Goal: Task Accomplishment & Management: Use online tool/utility

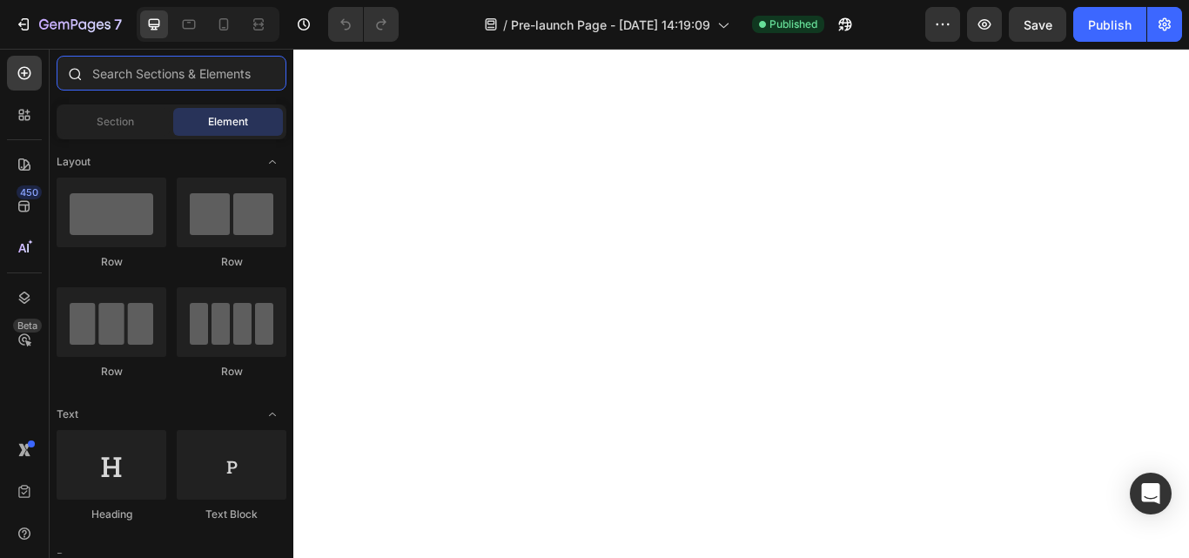
click at [156, 85] on input "text" at bounding box center [172, 73] width 230 height 35
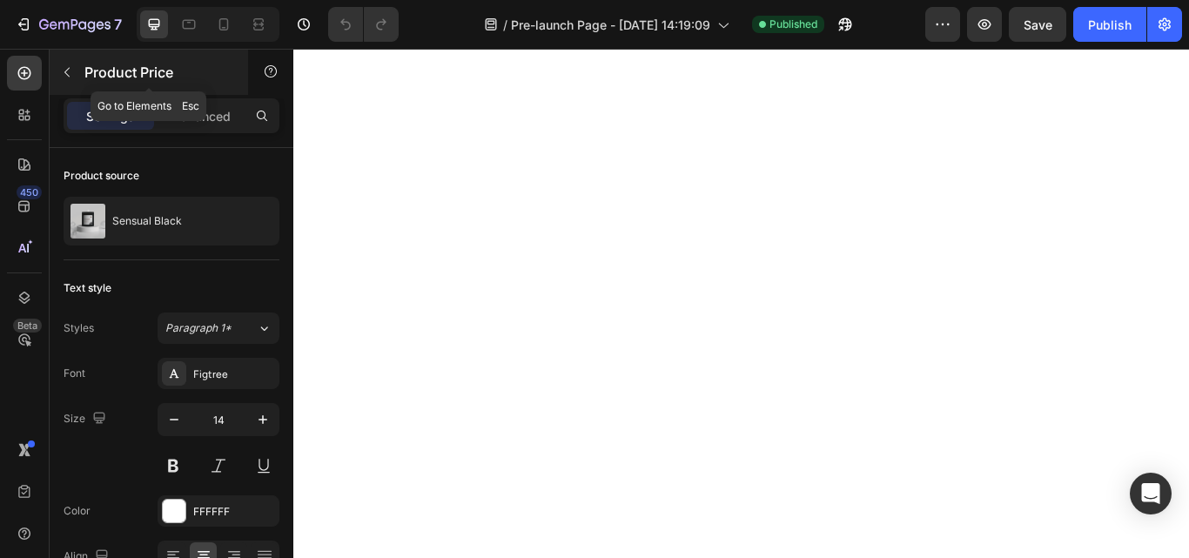
click at [63, 72] on icon "button" at bounding box center [67, 72] width 14 height 14
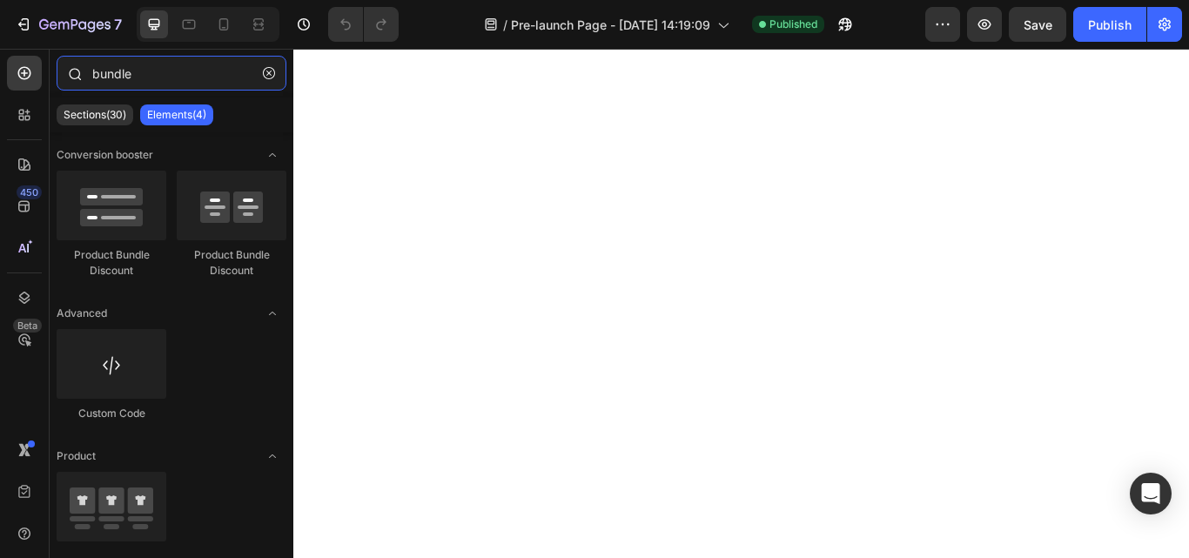
click at [158, 78] on input "bundle" at bounding box center [172, 73] width 230 height 35
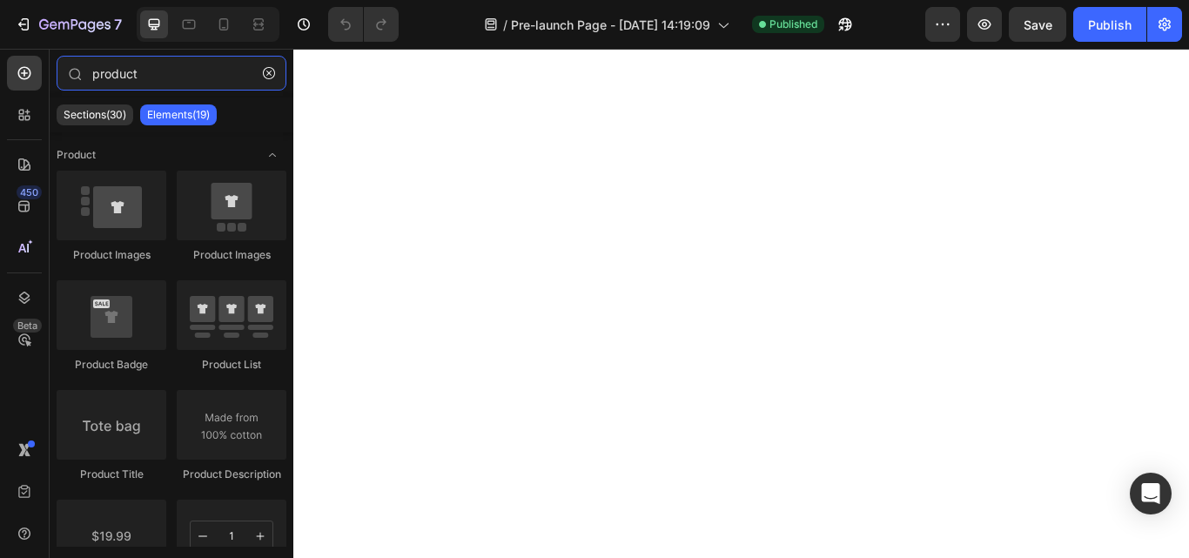
type input "product"
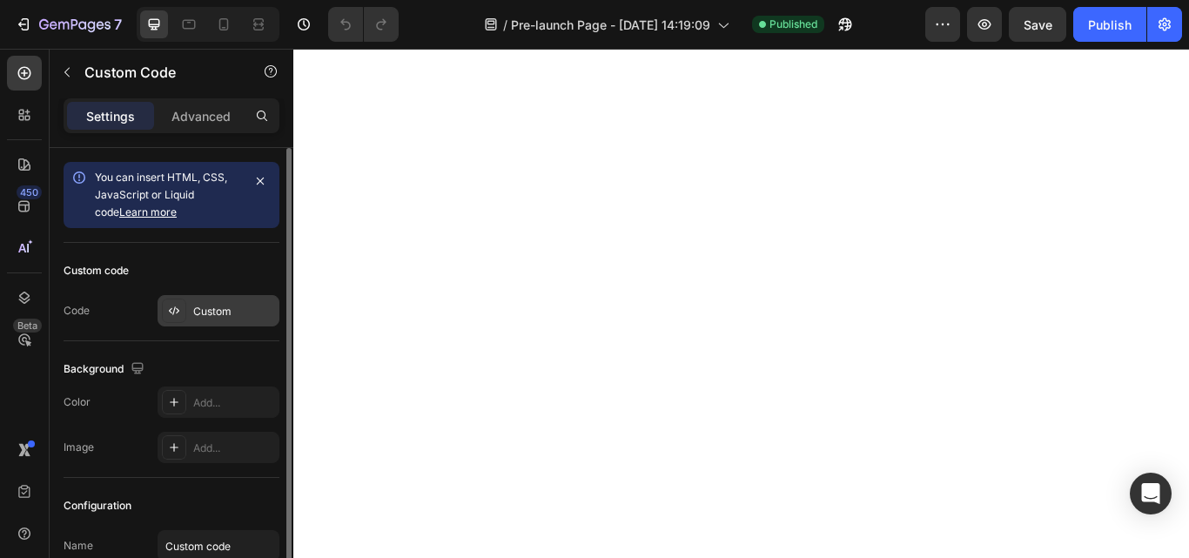
click at [207, 307] on div "Custom" at bounding box center [234, 312] width 82 height 16
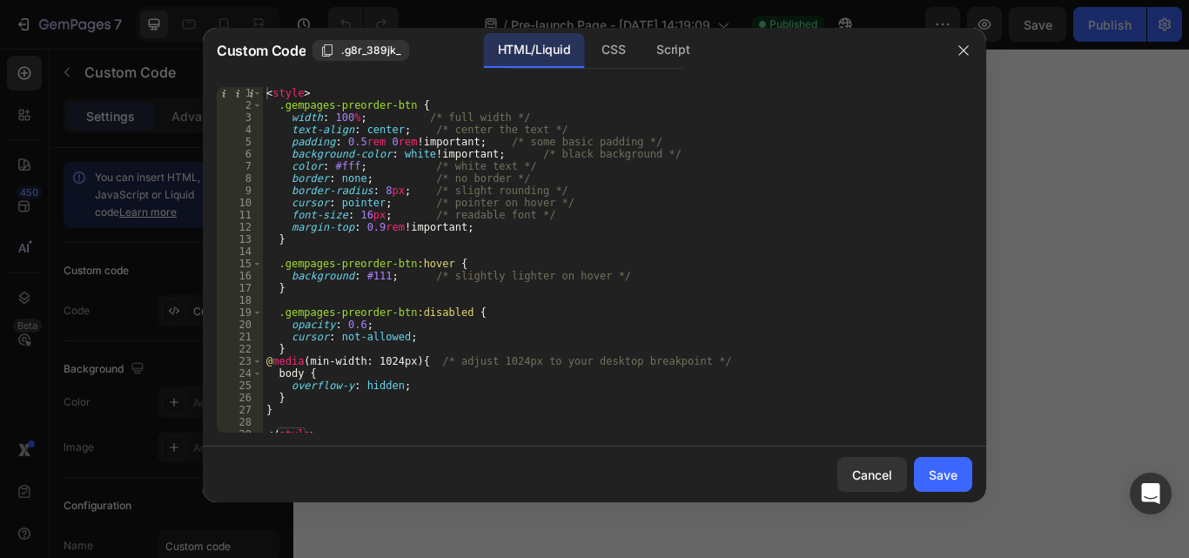
type textarea "background: #111; /* slightly lighter on hover */"
click at [614, 274] on div "< style > .gempages-preorder-btn { width : 100 % ; /* full width */ text-align …" at bounding box center [611, 272] width 697 height 370
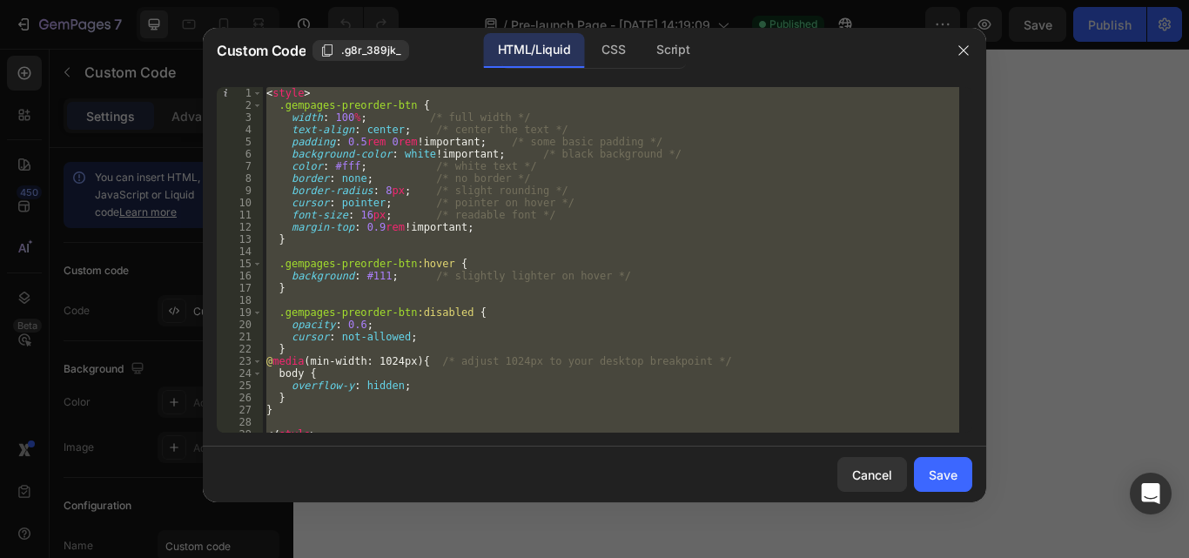
click at [614, 274] on div "< style > .gempages-preorder-btn { width : 100 % ; /* full width */ text-align …" at bounding box center [611, 260] width 697 height 346
type textarea "background: #111; /* slightly lighter on hover */"
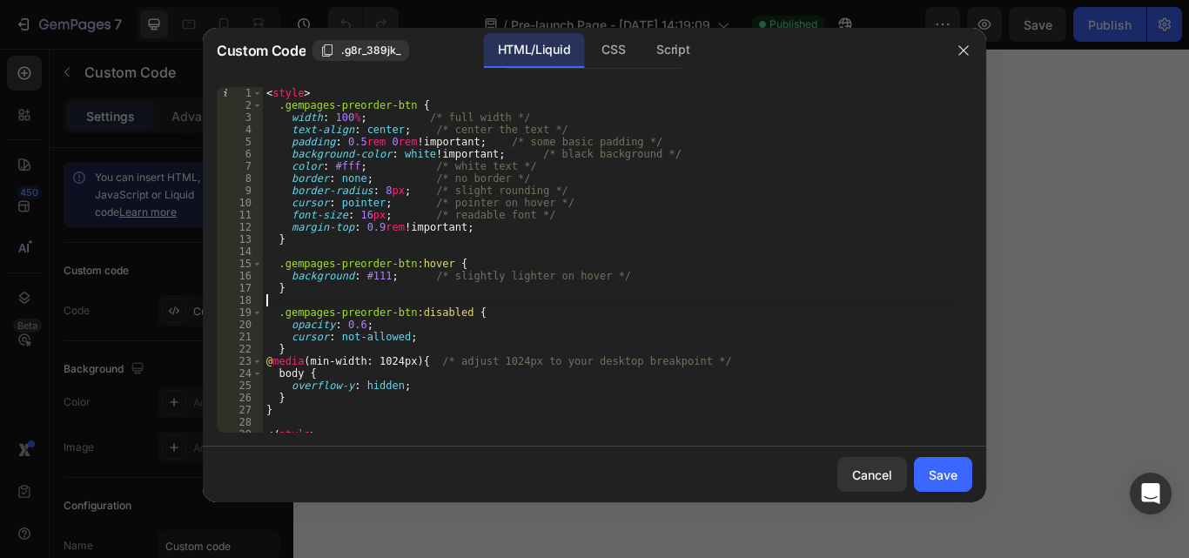
click at [491, 305] on div "< style > .gempages-preorder-btn { width : 100 % ; /* full width */ text-align …" at bounding box center [611, 272] width 697 height 370
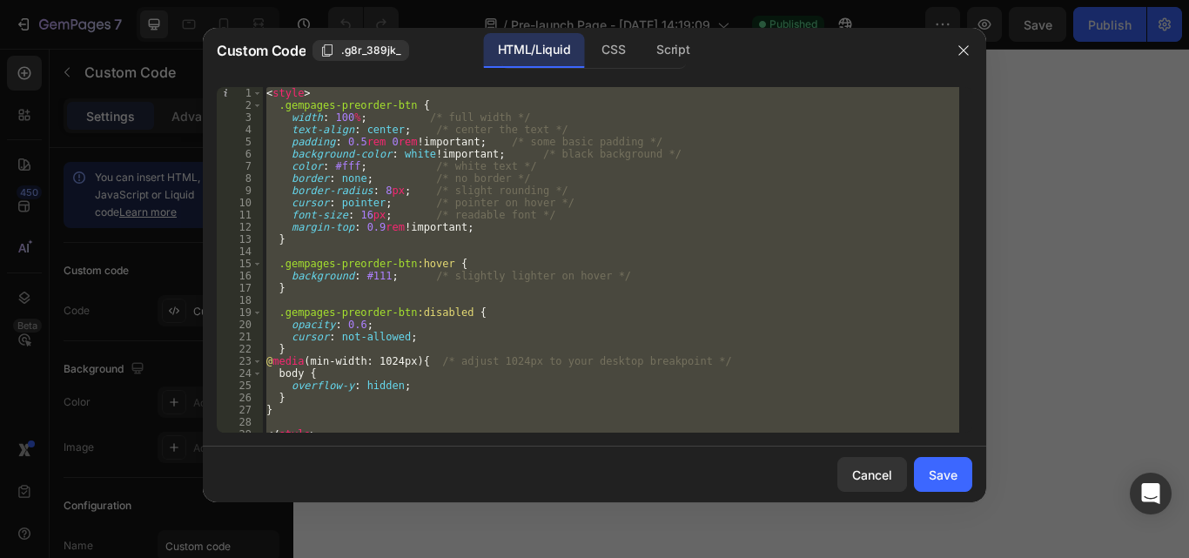
paste textarea
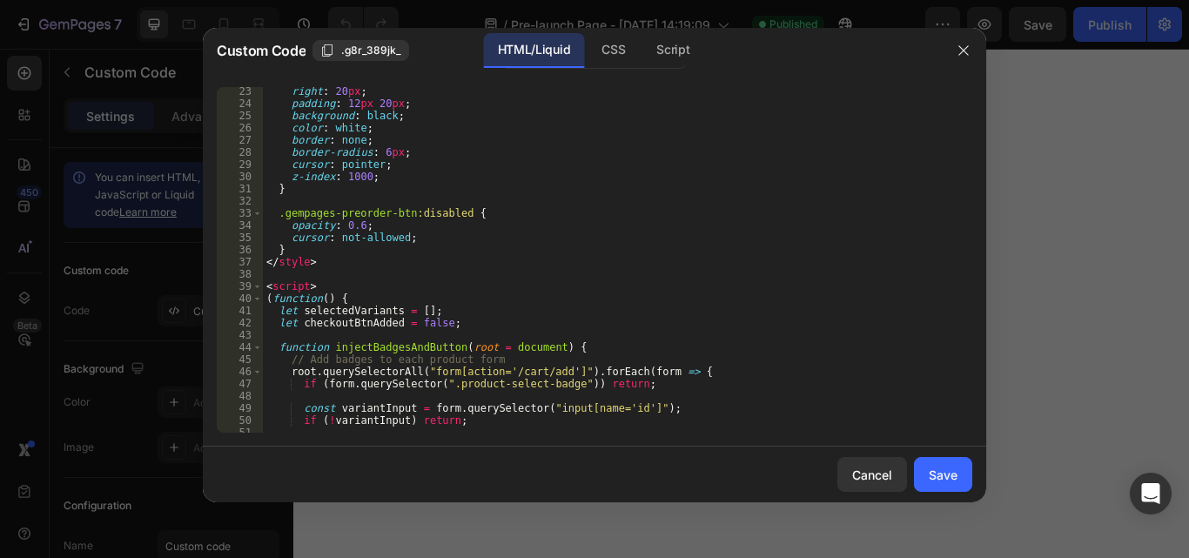
scroll to position [270, 0]
click at [311, 244] on div "right : 20 px ; padding : 12 px 20 px ; background : black ; color : white ; bo…" at bounding box center [611, 270] width 697 height 370
type textarea "}"
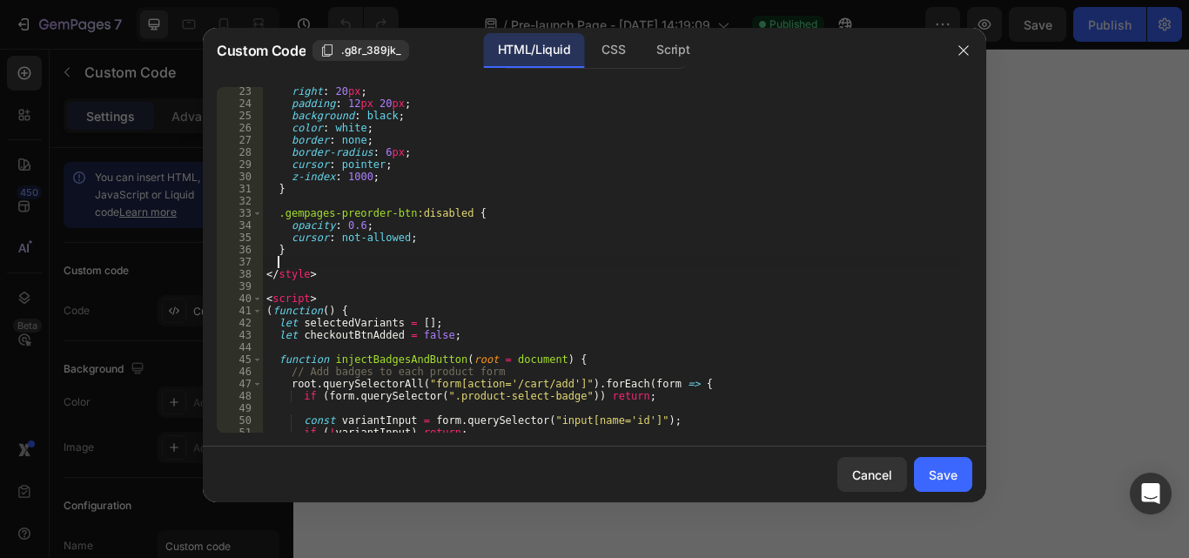
paste textarea "body { overflow-y: hidden; } }"
type textarea "body { overflow-y: hidden; }"
click at [926, 468] on button "Save" at bounding box center [943, 474] width 58 height 35
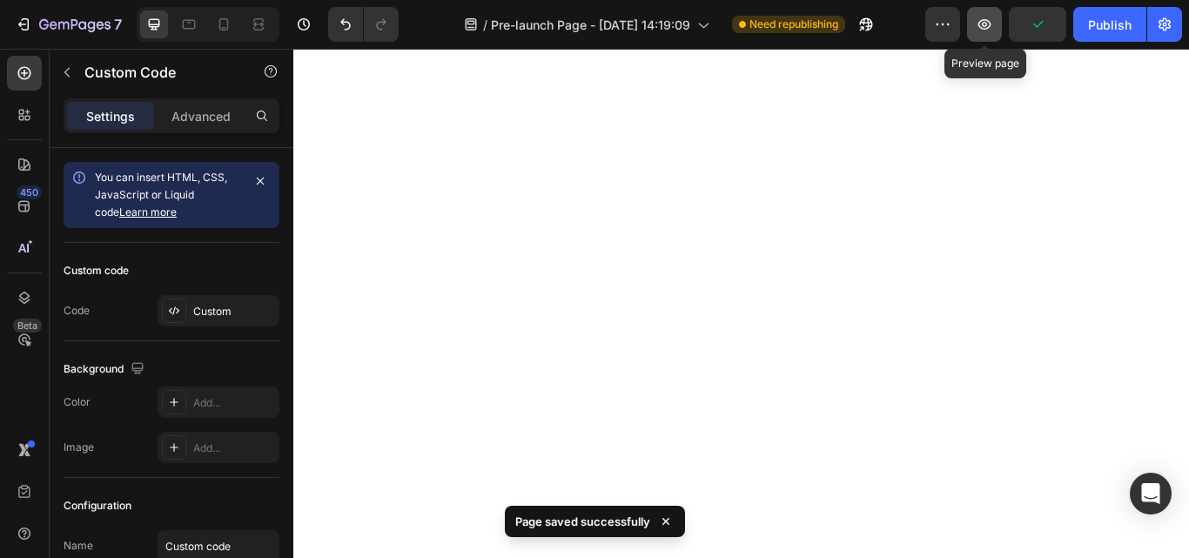
click at [989, 41] on button "button" at bounding box center [984, 24] width 35 height 35
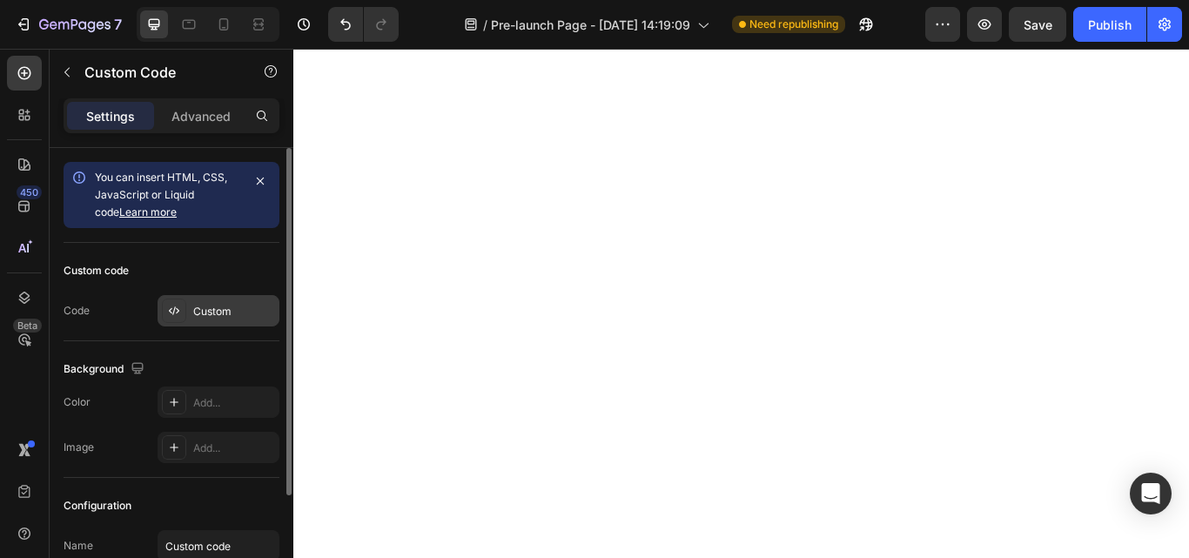
click at [201, 310] on div "Custom" at bounding box center [234, 312] width 82 height 16
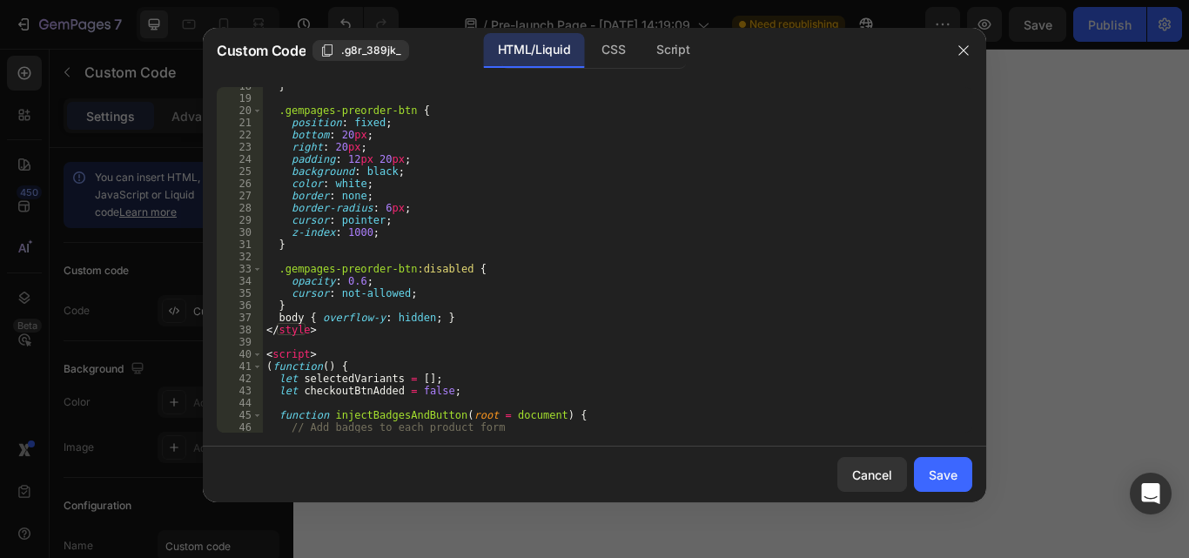
scroll to position [214, 0]
click at [447, 315] on div "} .gempages-preorder-btn { position : fixed ; bottom : 20 px ; right : 20 px ; …" at bounding box center [611, 265] width 697 height 370
type textarea "/*body { overflow-y: hidden; }*/"
click at [943, 472] on div "Save" at bounding box center [943, 475] width 29 height 18
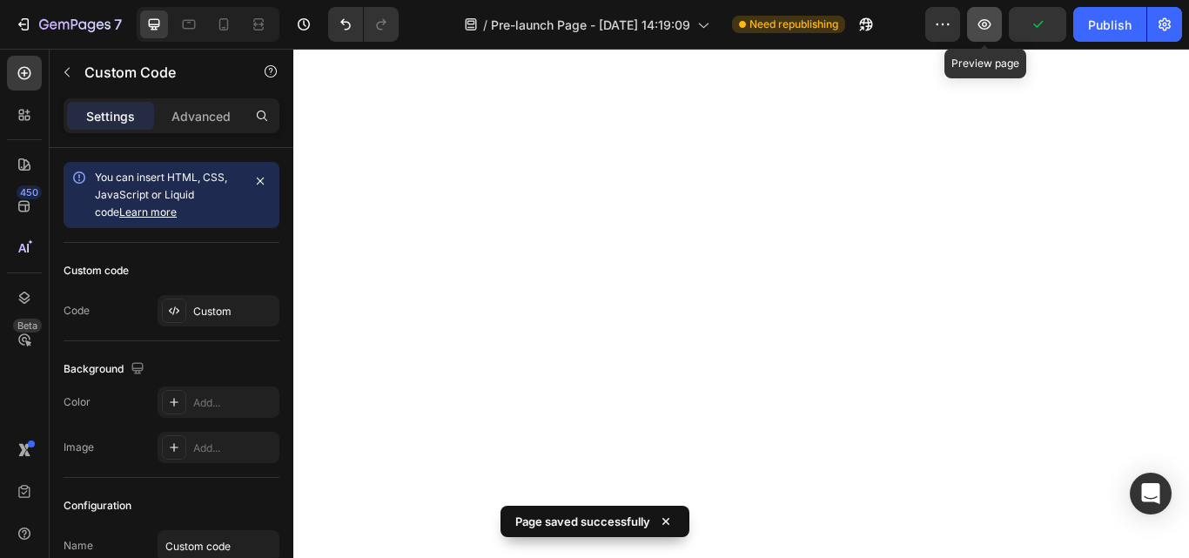
click at [985, 25] on icon "button" at bounding box center [984, 24] width 17 height 17
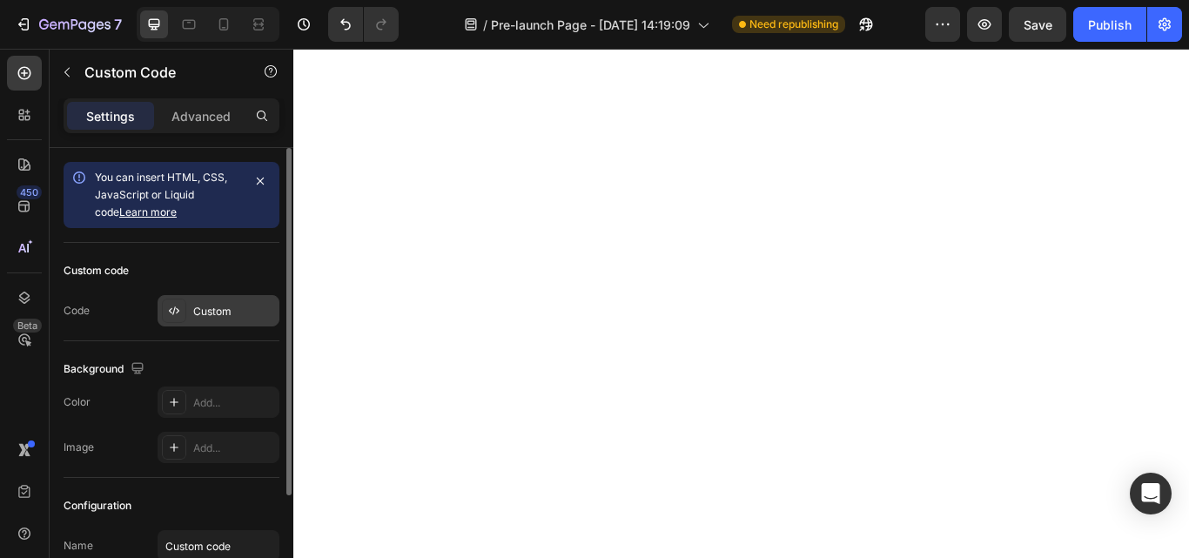
click at [212, 307] on div "Custom" at bounding box center [234, 312] width 82 height 16
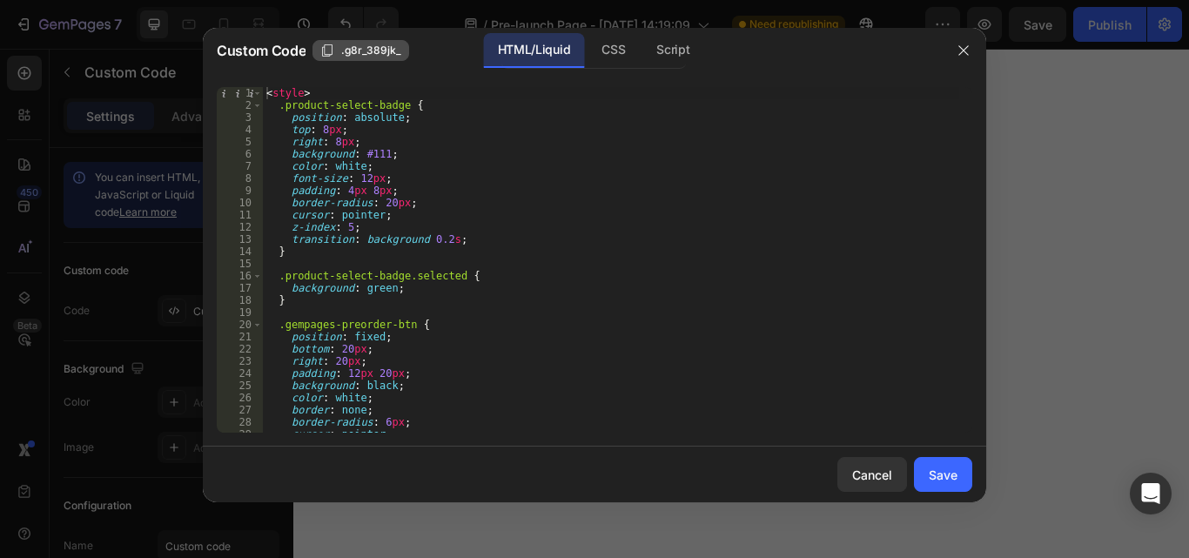
click at [357, 51] on span ".g8r_389jk_" at bounding box center [371, 51] width 60 height 16
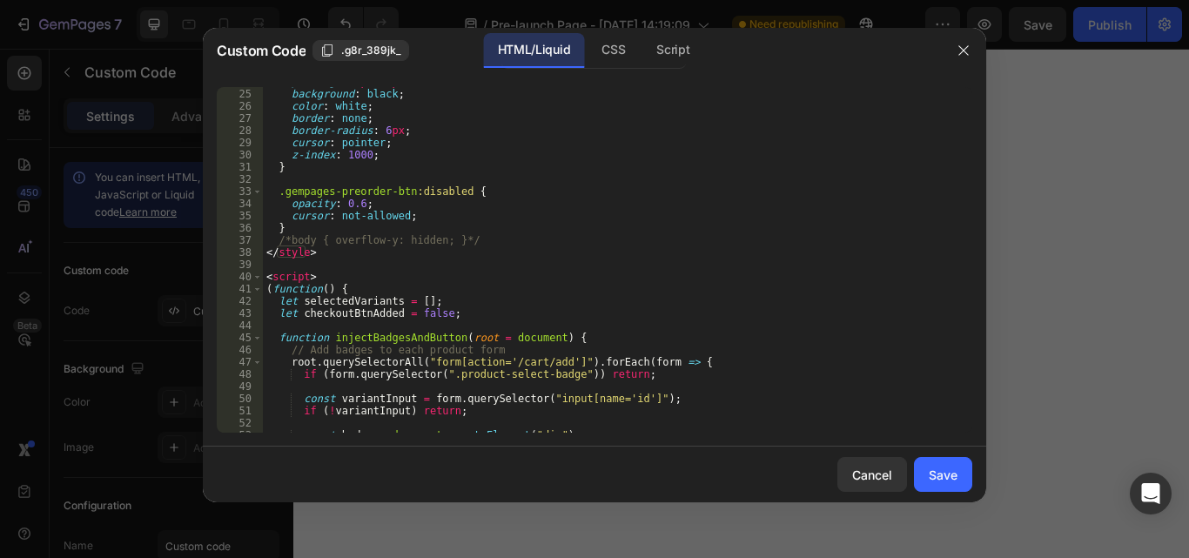
scroll to position [292, 0]
type textarea "/*body { overflow-y: hidden; }*/"
click at [469, 239] on div "padding : 12 px 20 px ; background : black ; color : white ; border : none ; bo…" at bounding box center [611, 261] width 697 height 370
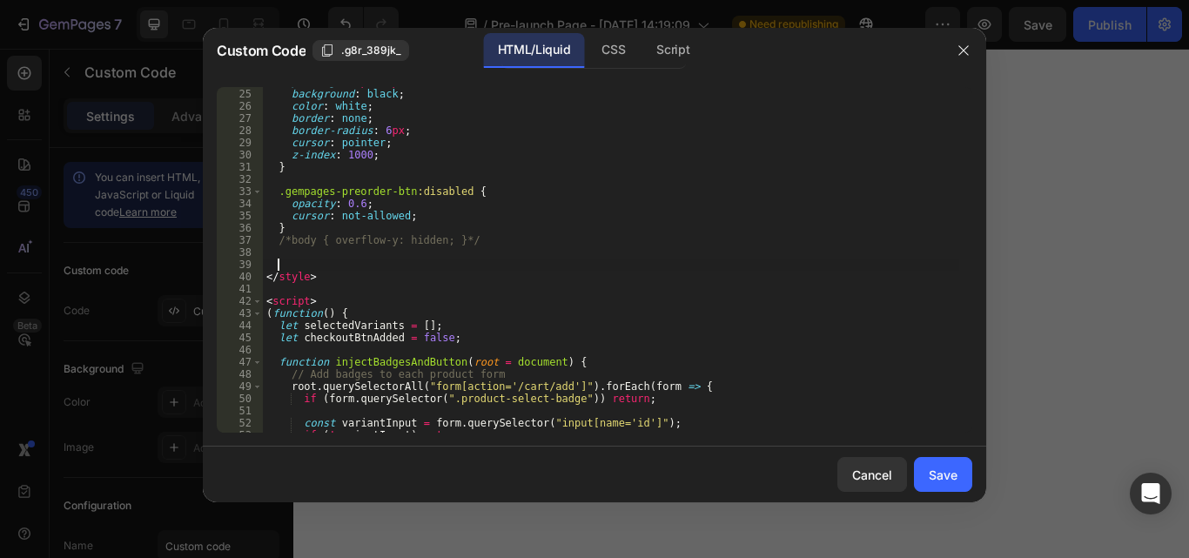
paste textarea ".g8r_389jk_"
type textarea ".g8r_389jk_{}"
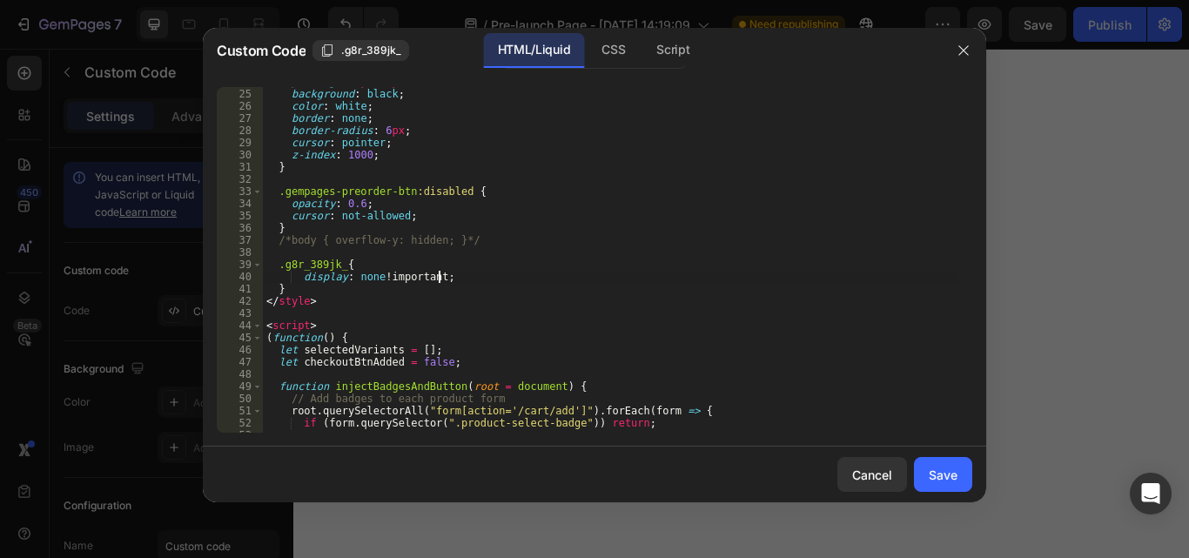
scroll to position [0, 10]
type textarea "display: none !important;"
click at [923, 470] on button "Save" at bounding box center [943, 474] width 58 height 35
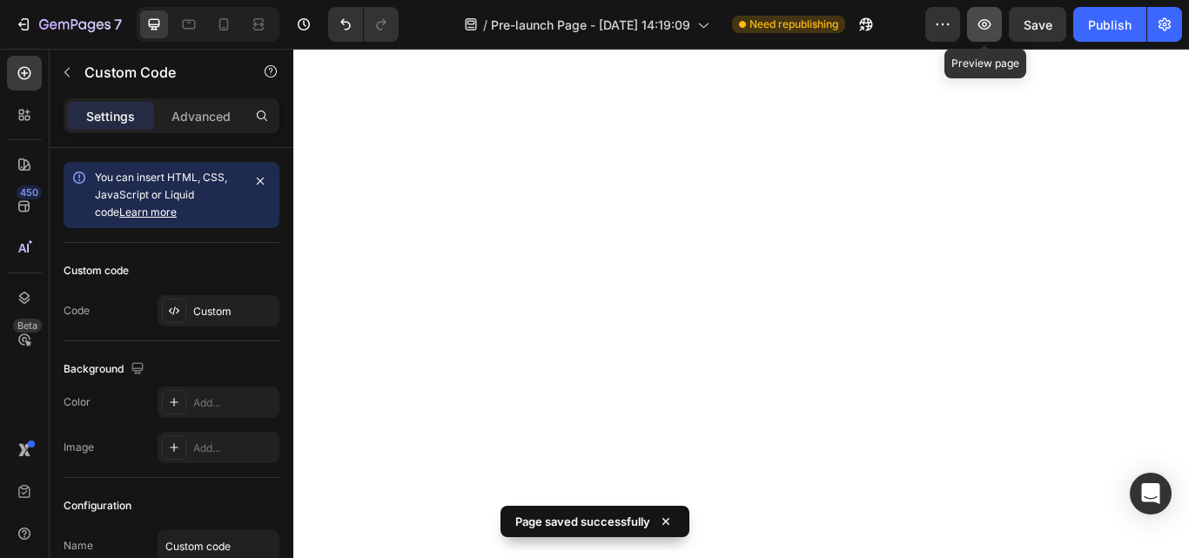
click at [982, 22] on icon "button" at bounding box center [985, 24] width 13 height 10
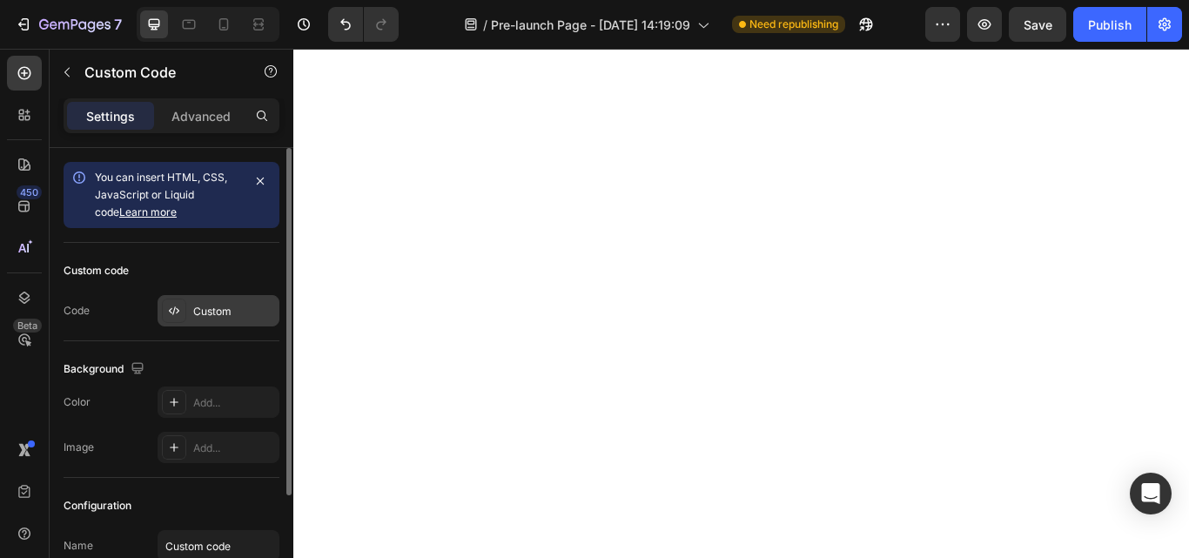
click at [226, 312] on div "Custom" at bounding box center [234, 312] width 82 height 16
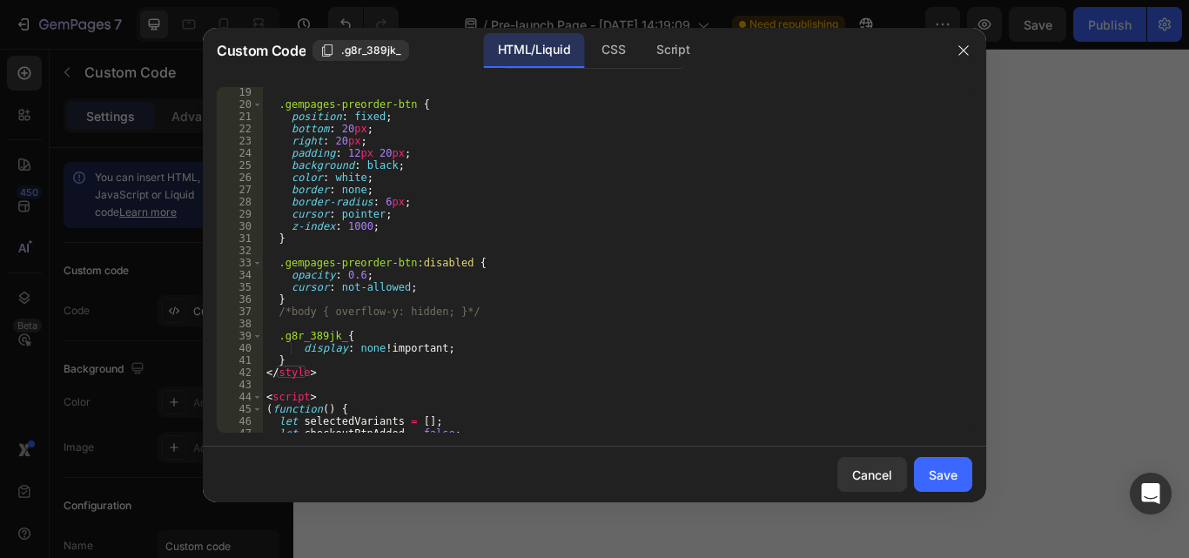
scroll to position [220, 0]
click at [339, 334] on div ".gempages-preorder-btn { position : fixed ; bottom : 20 px ; right : 20 px ; pa…" at bounding box center [611, 271] width 697 height 370
paste textarea "#gkEwFczA6Z"
type textarea "#gkEwFczA6Z{"
click at [929, 472] on div "Save" at bounding box center [943, 475] width 29 height 18
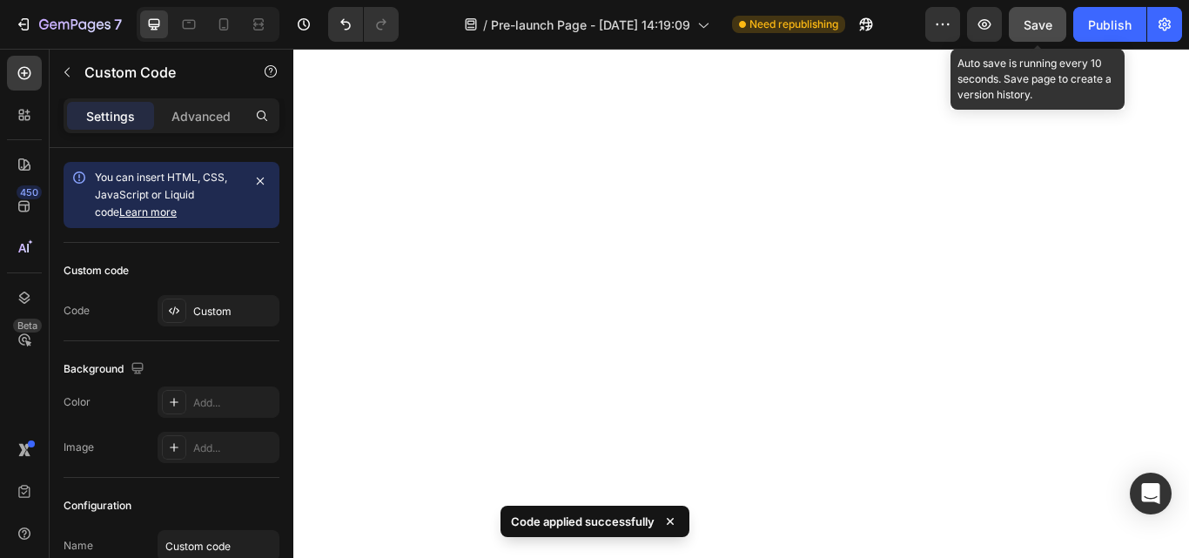
click at [1047, 35] on button "Save" at bounding box center [1037, 24] width 57 height 35
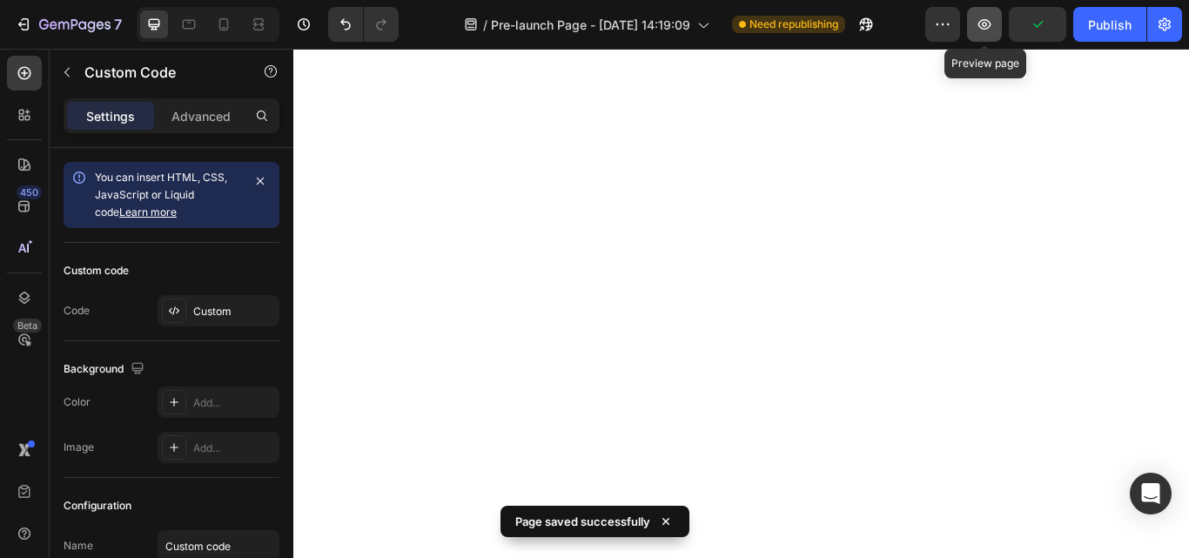
click at [986, 34] on button "button" at bounding box center [984, 24] width 35 height 35
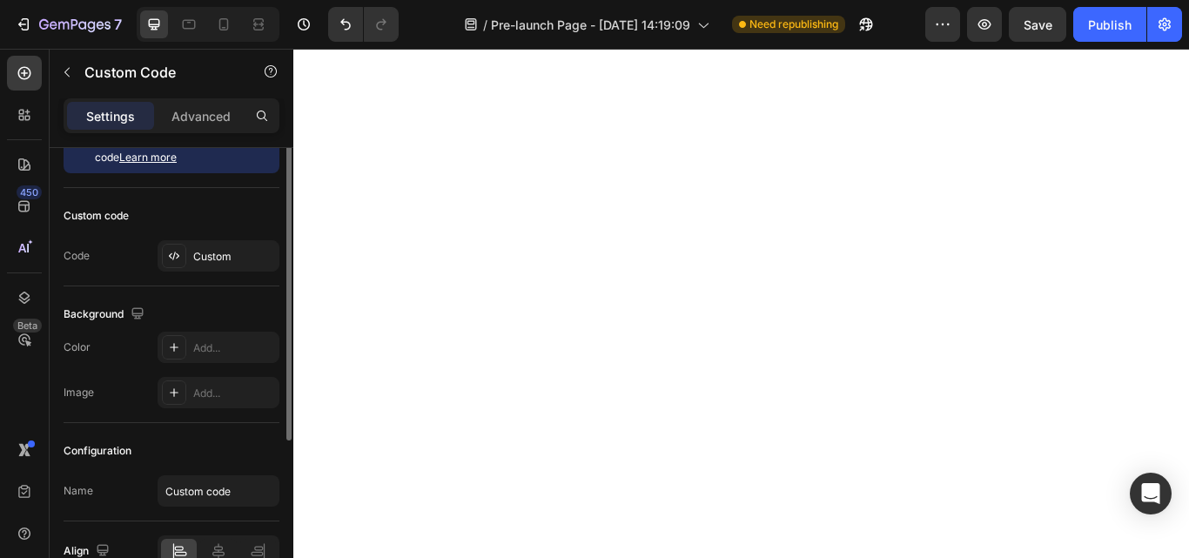
scroll to position [0, 0]
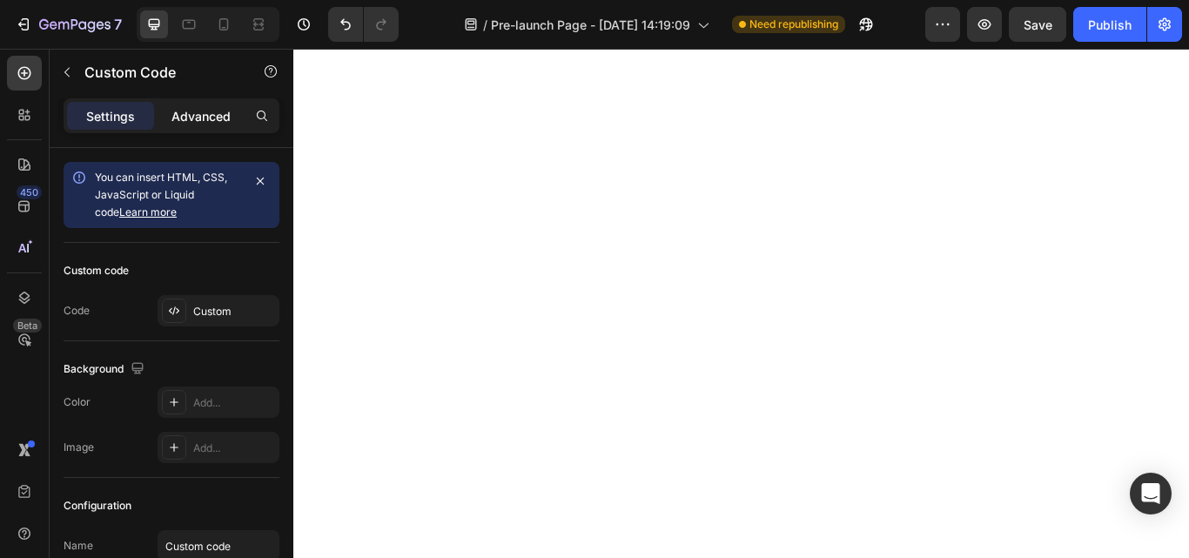
click at [207, 104] on div "Advanced" at bounding box center [201, 116] width 87 height 28
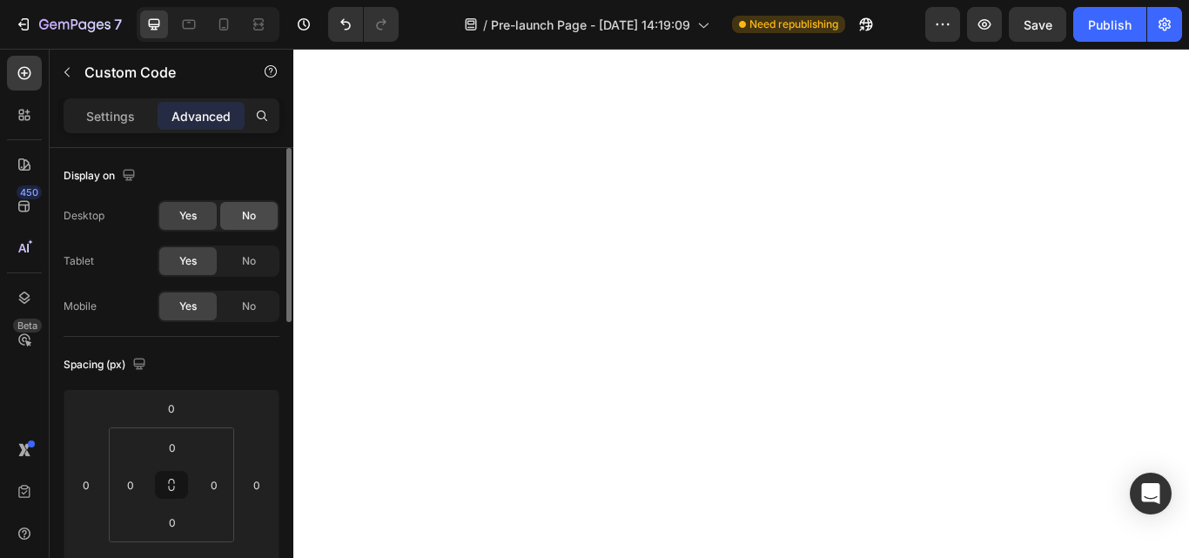
click at [235, 211] on div "No" at bounding box center [248, 216] width 57 height 28
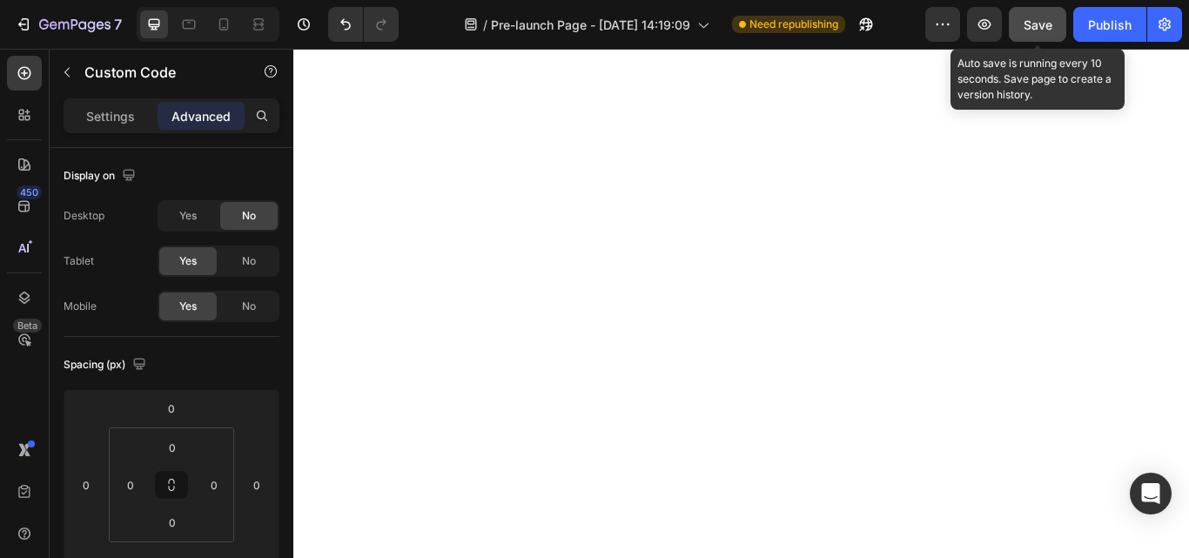
click at [1022, 30] on button "Save" at bounding box center [1037, 24] width 57 height 35
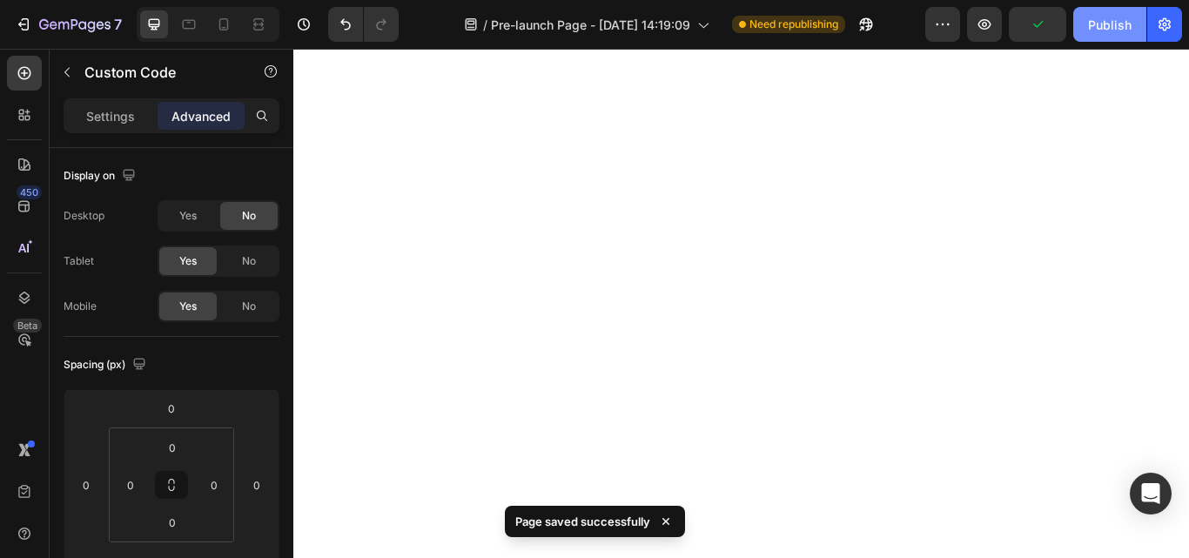
click at [1114, 27] on div "Publish" at bounding box center [1110, 25] width 44 height 18
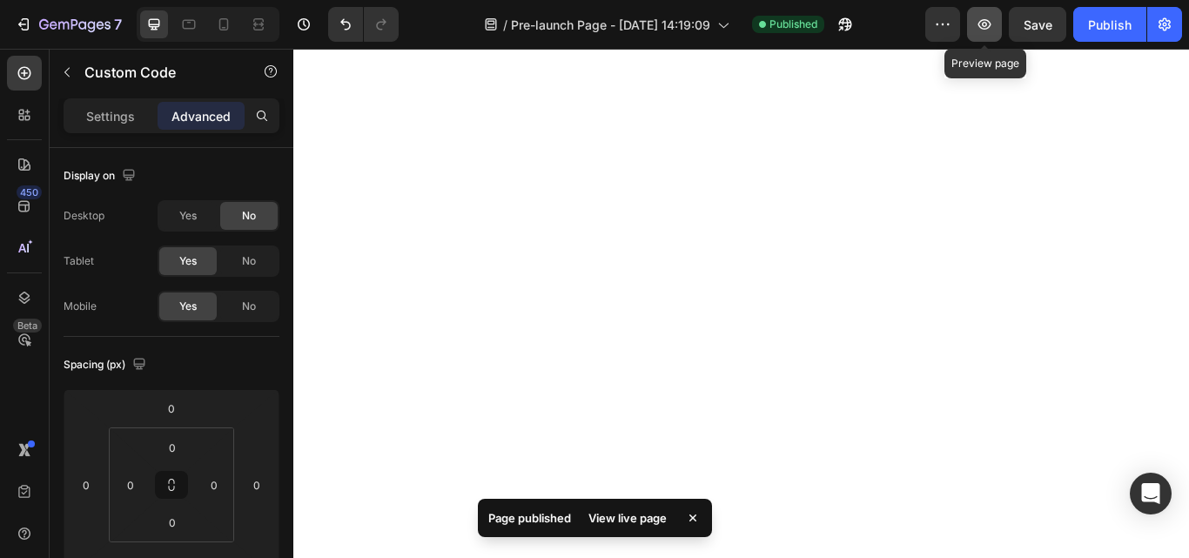
click at [987, 32] on icon "button" at bounding box center [984, 24] width 17 height 17
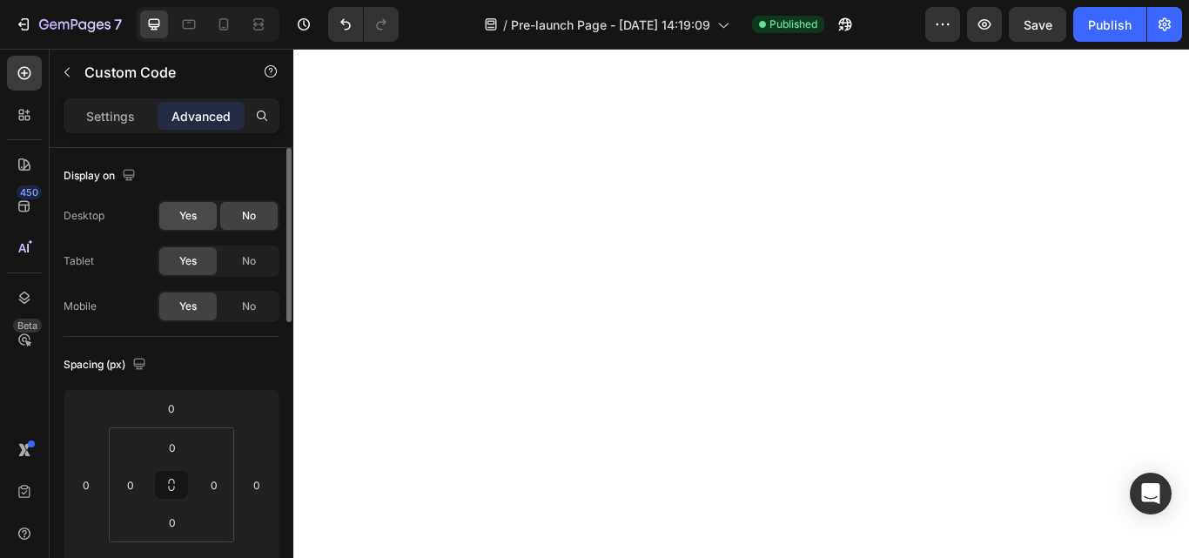
click at [188, 217] on span "Yes" at bounding box center [187, 216] width 17 height 16
click at [138, 118] on div "Settings" at bounding box center [110, 116] width 87 height 28
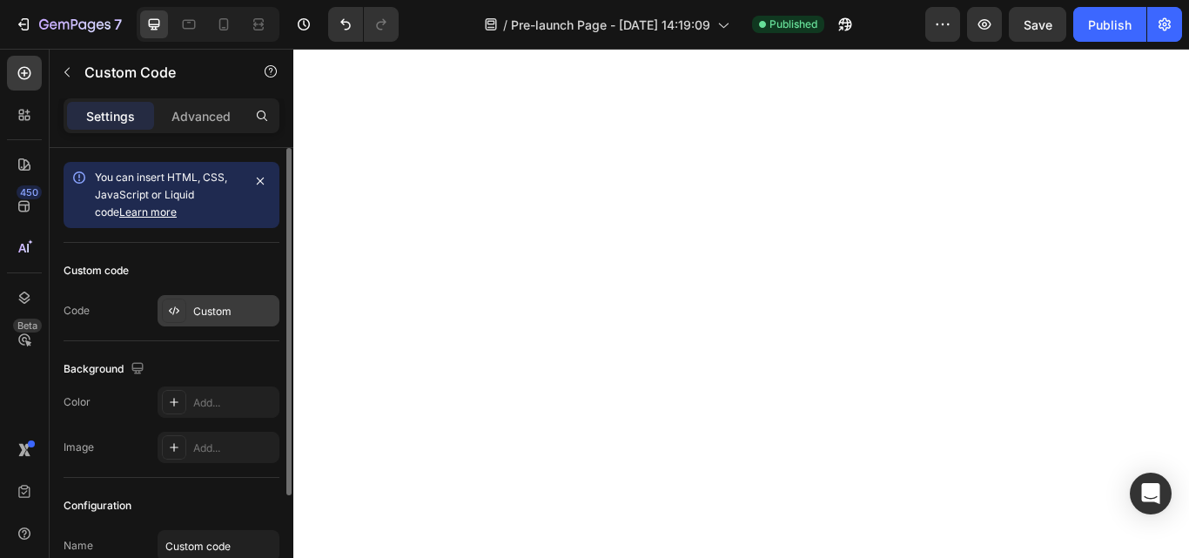
click at [226, 306] on div "Custom" at bounding box center [234, 312] width 82 height 16
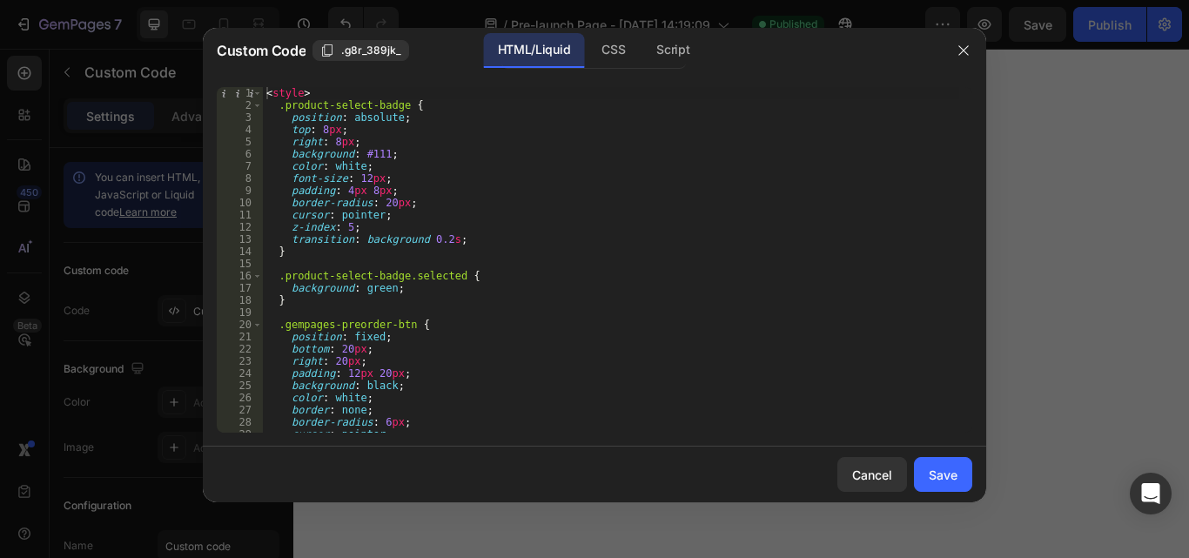
click at [515, 343] on div "< style > .product-select-badge { position : absolute ; top : 8 px ; right : 8 …" at bounding box center [611, 272] width 697 height 370
type textarea "</script>"
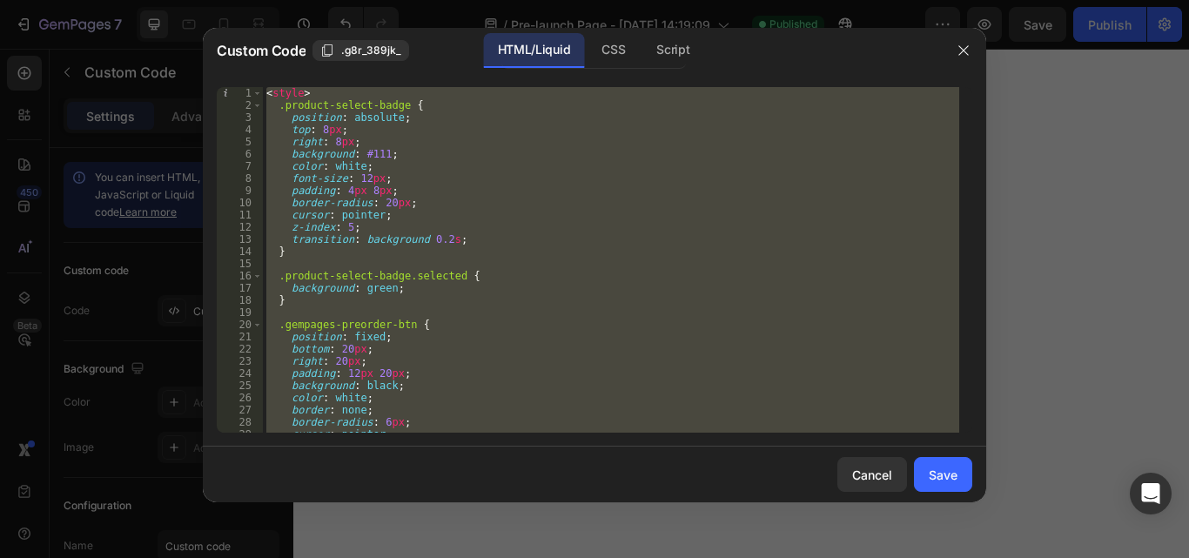
paste textarea
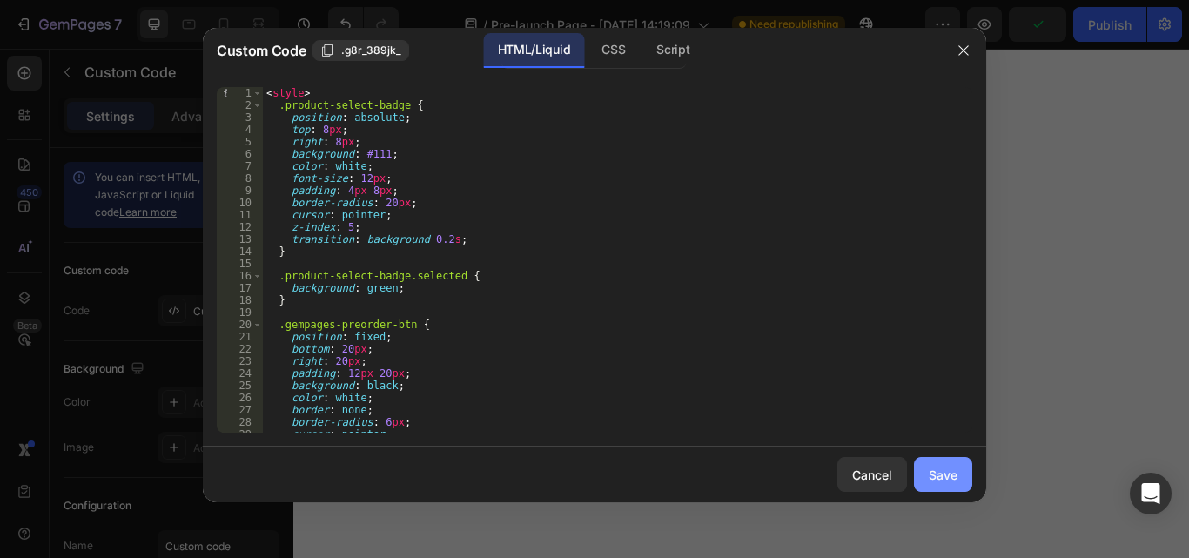
click at [937, 473] on div "Save" at bounding box center [943, 475] width 29 height 18
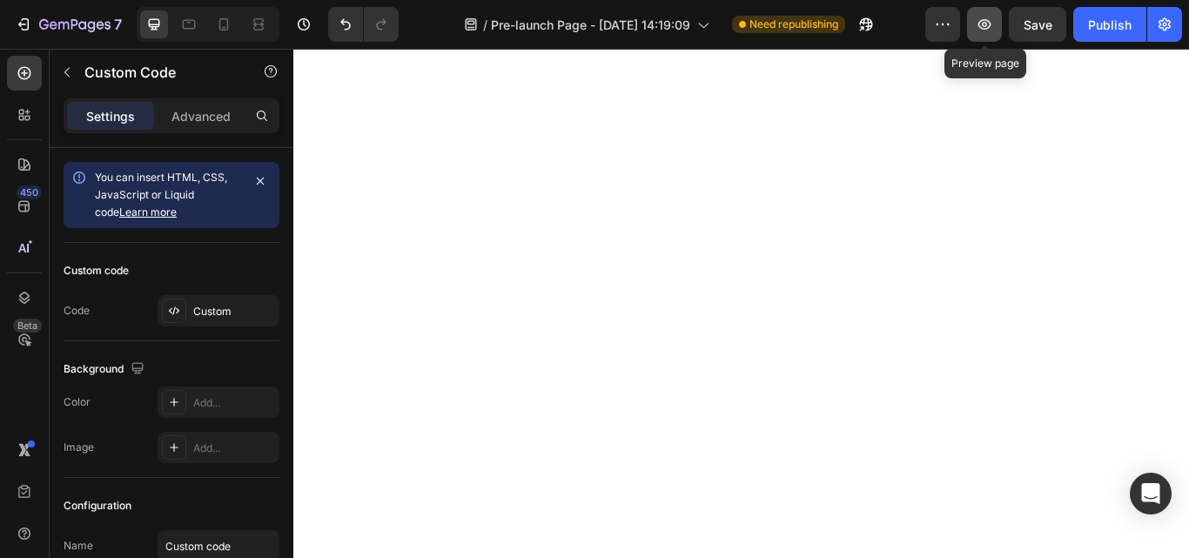
click at [989, 31] on icon "button" at bounding box center [984, 24] width 17 height 17
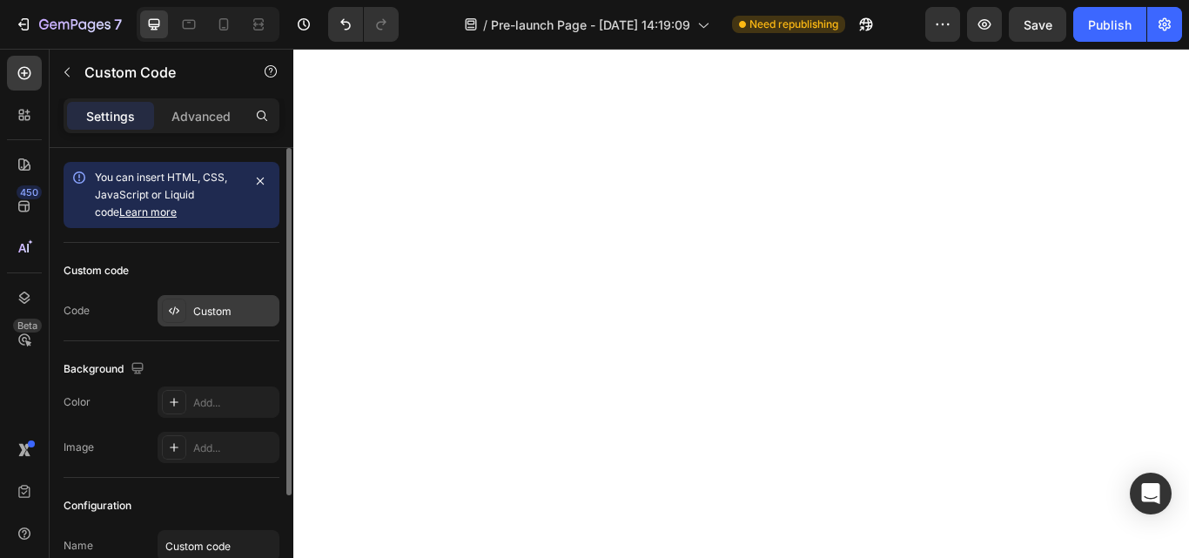
click at [222, 316] on div "Custom" at bounding box center [234, 312] width 82 height 16
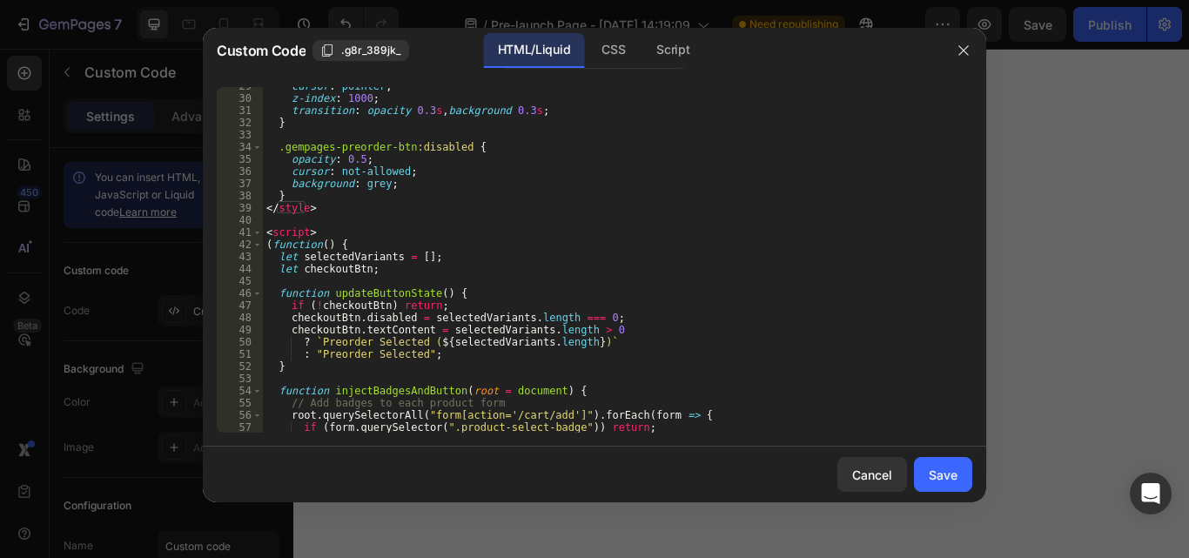
scroll to position [348, 0]
type textarea "}"
click at [295, 194] on div "cursor : pointer ; z-index : 1000 ; transition : opacity 0.3 s , background 0.3…" at bounding box center [611, 265] width 697 height 370
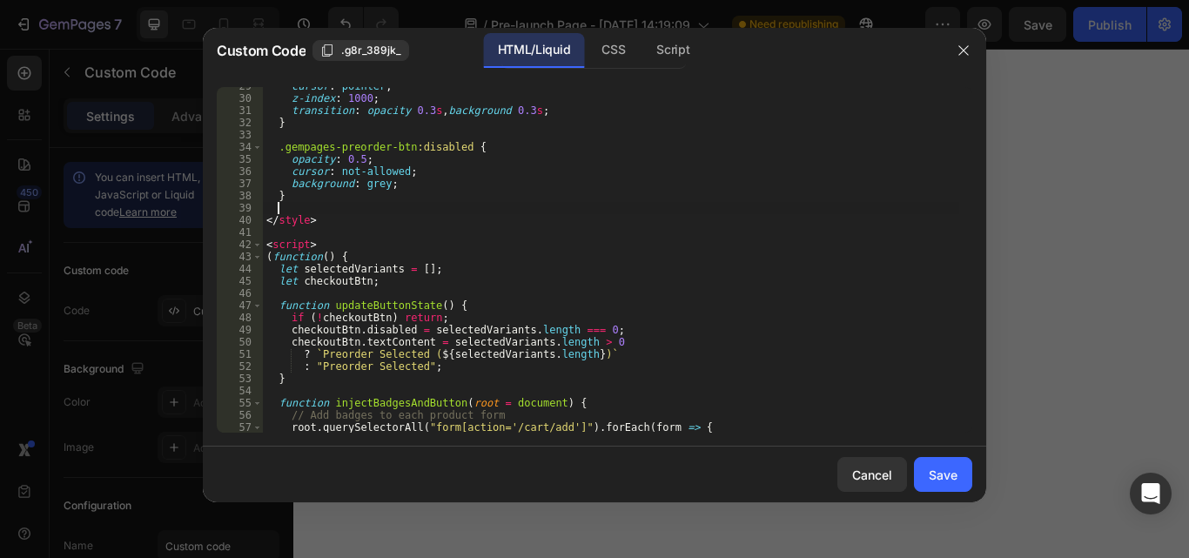
paste textarea
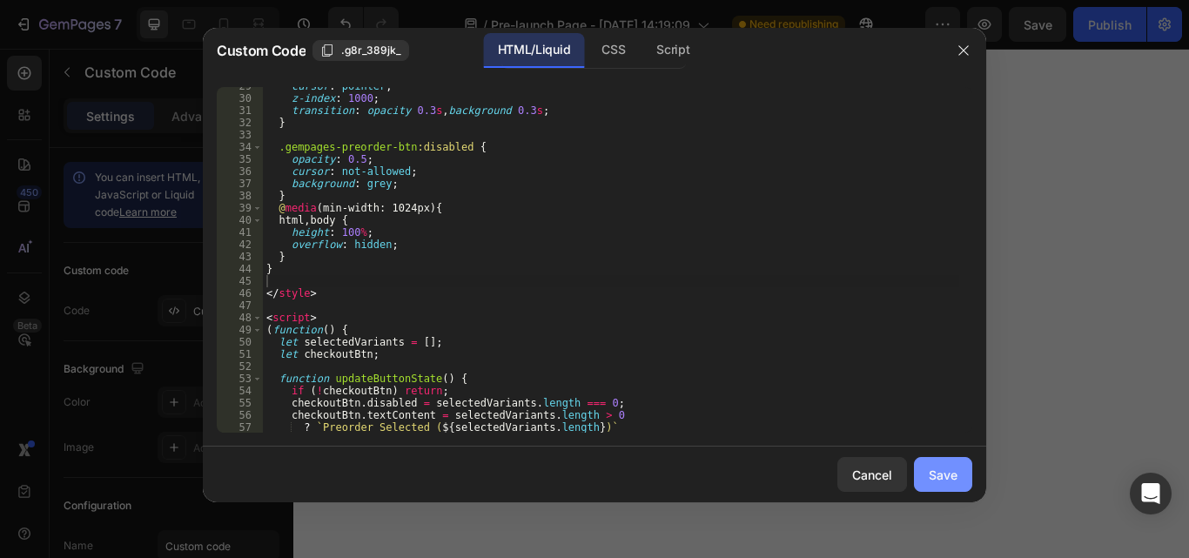
click at [953, 485] on button "Save" at bounding box center [943, 474] width 58 height 35
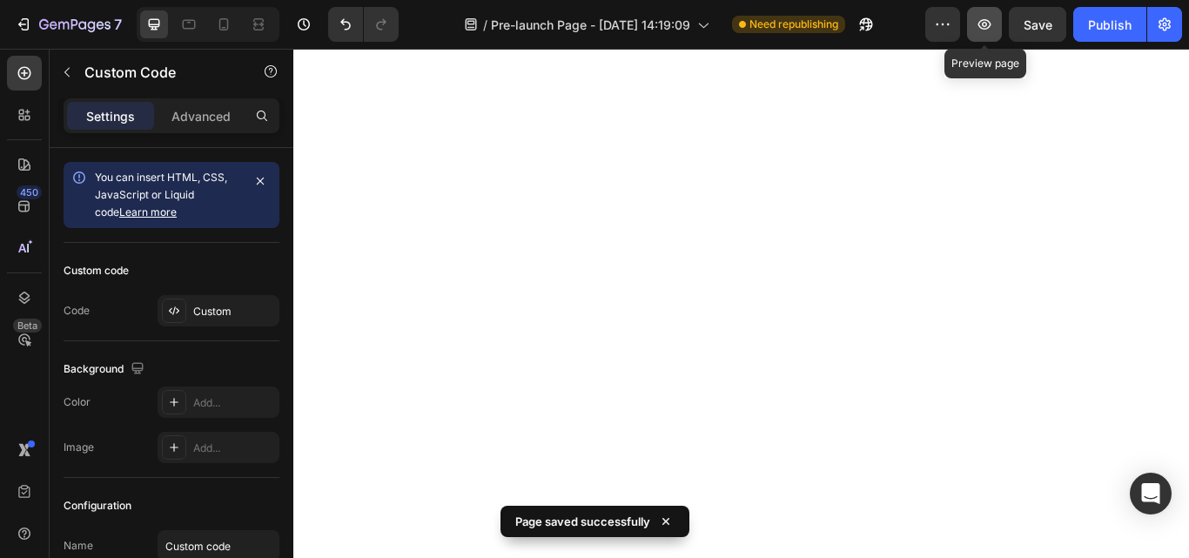
click at [989, 16] on icon "button" at bounding box center [984, 24] width 17 height 17
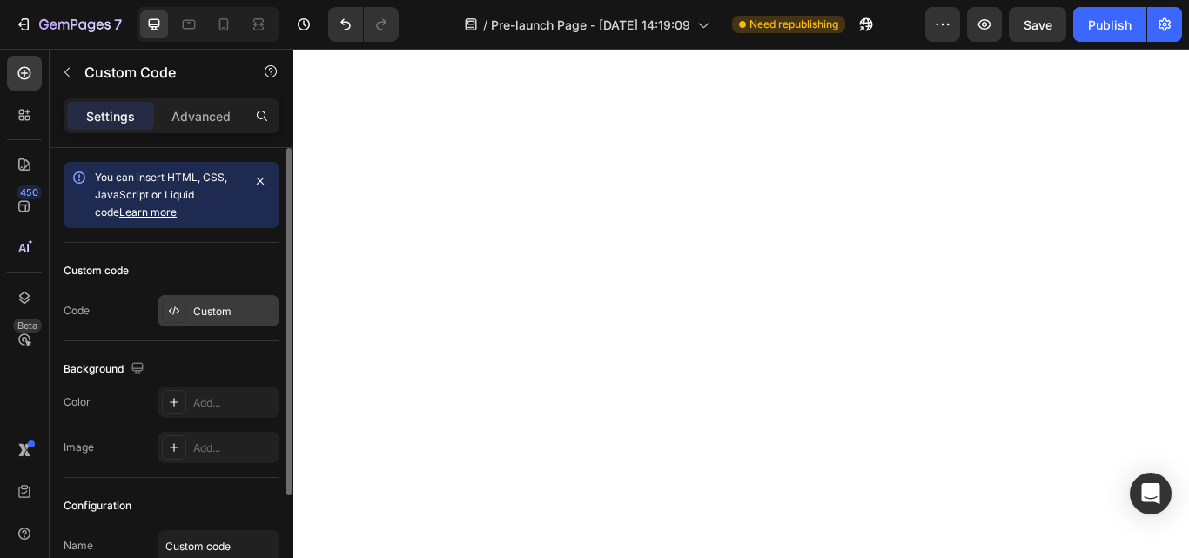
click at [213, 317] on div "Custom" at bounding box center [234, 312] width 82 height 16
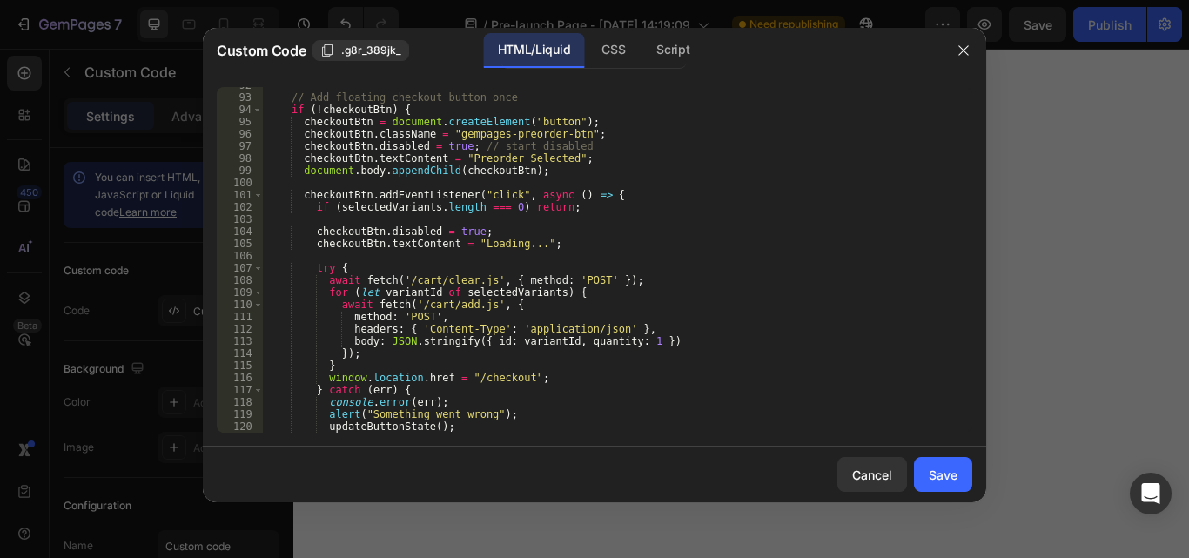
scroll to position [1127, 0]
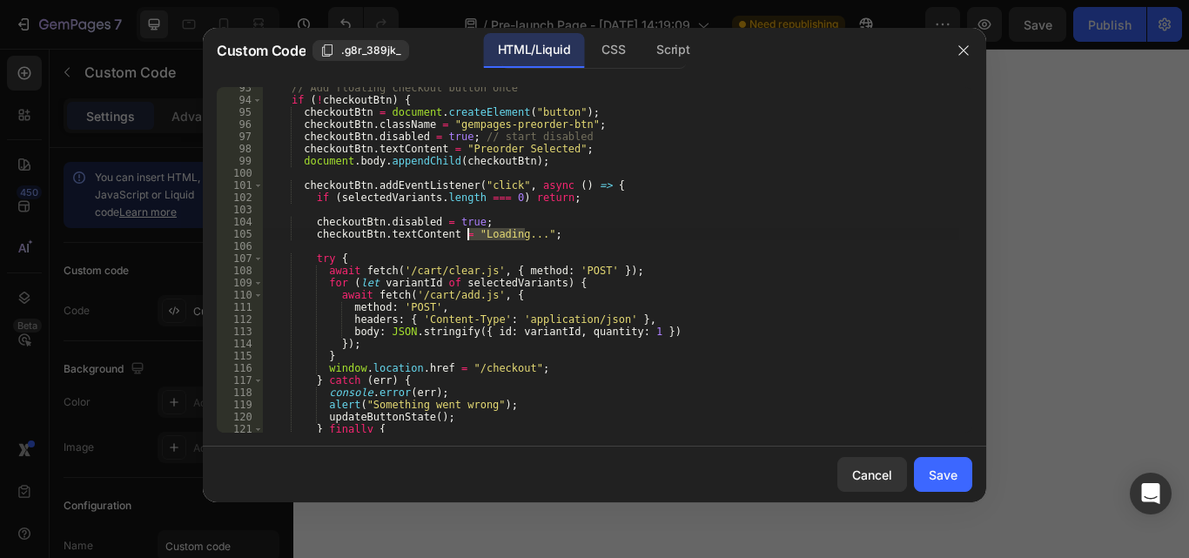
drag, startPoint x: 524, startPoint y: 232, endPoint x: 469, endPoint y: 232, distance: 54.9
click at [469, 232] on div "// Add floating checkout button once if ( ! checkoutBtn ) { checkoutBtn = docum…" at bounding box center [611, 267] width 697 height 370
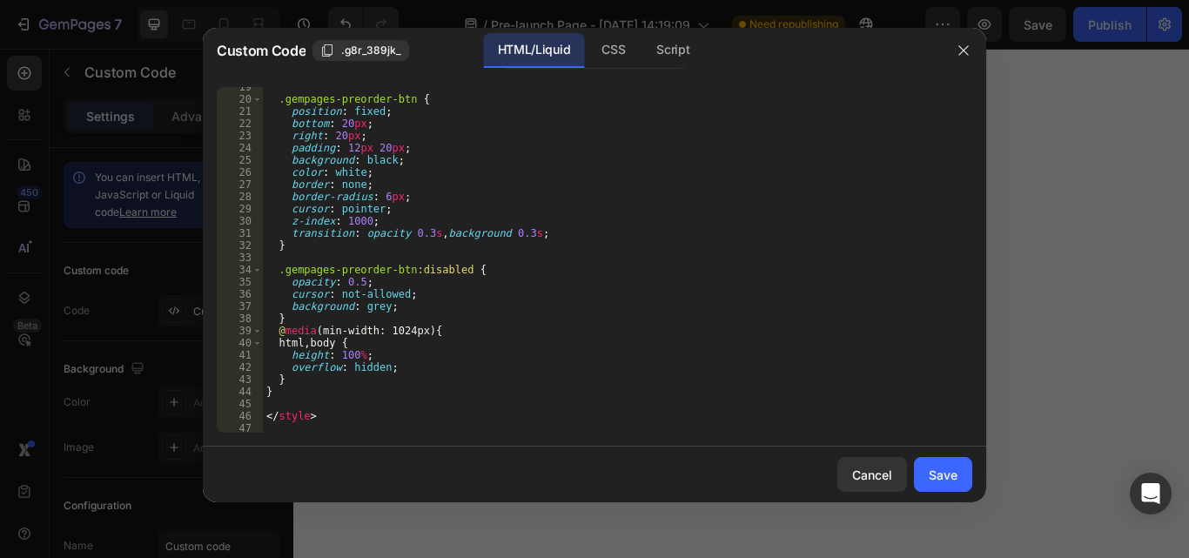
scroll to position [216, 0]
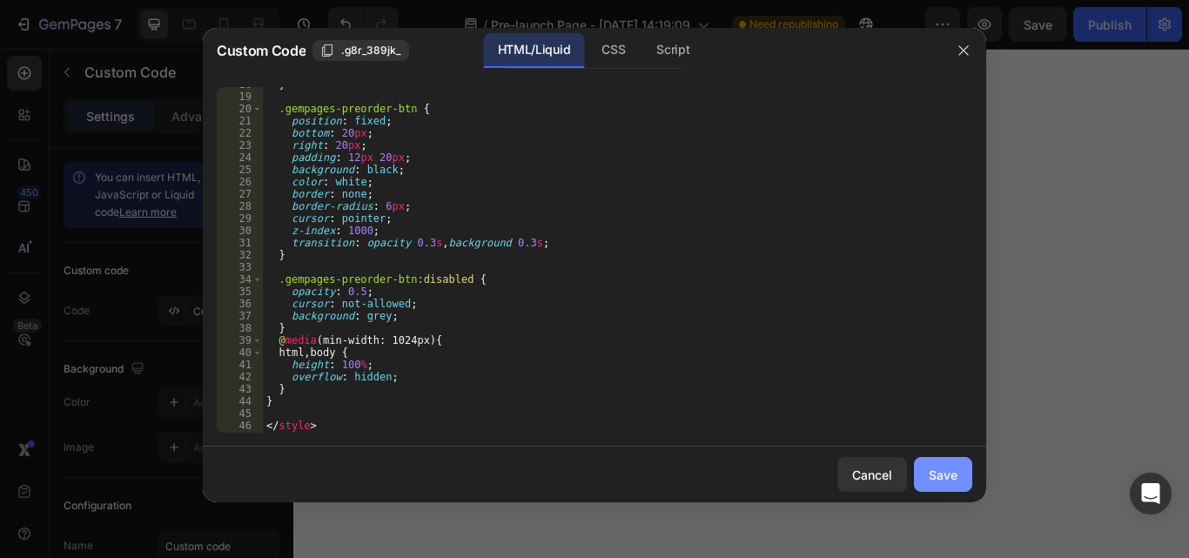
type textarea "checkoutBtn.textContent = "Please wait...";"
click at [933, 466] on div "Save" at bounding box center [943, 475] width 29 height 18
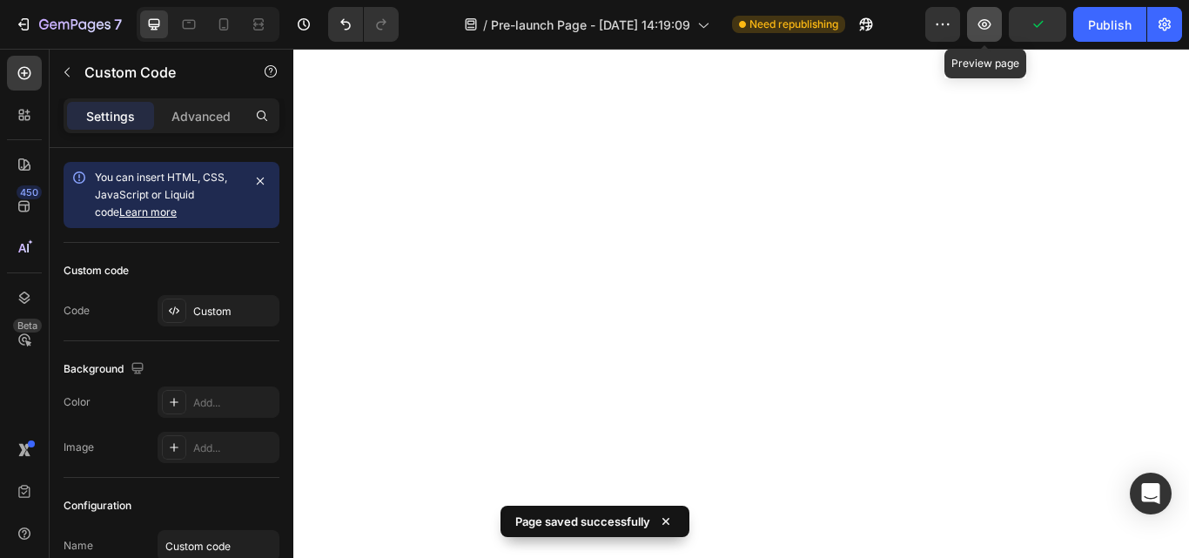
click at [989, 30] on icon "button" at bounding box center [984, 24] width 17 height 17
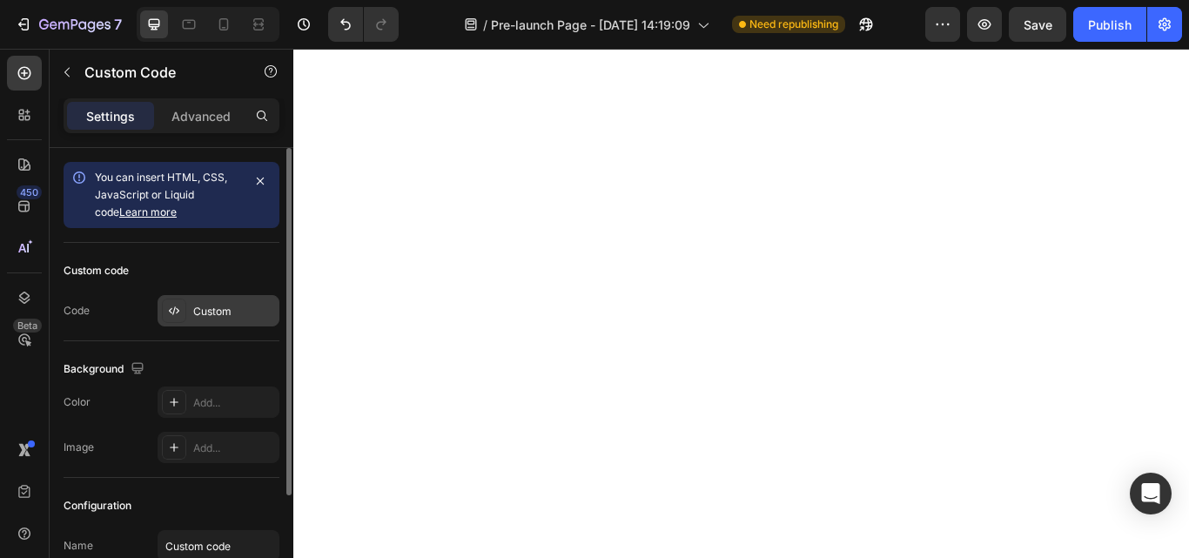
click at [206, 316] on div "Custom" at bounding box center [234, 312] width 82 height 16
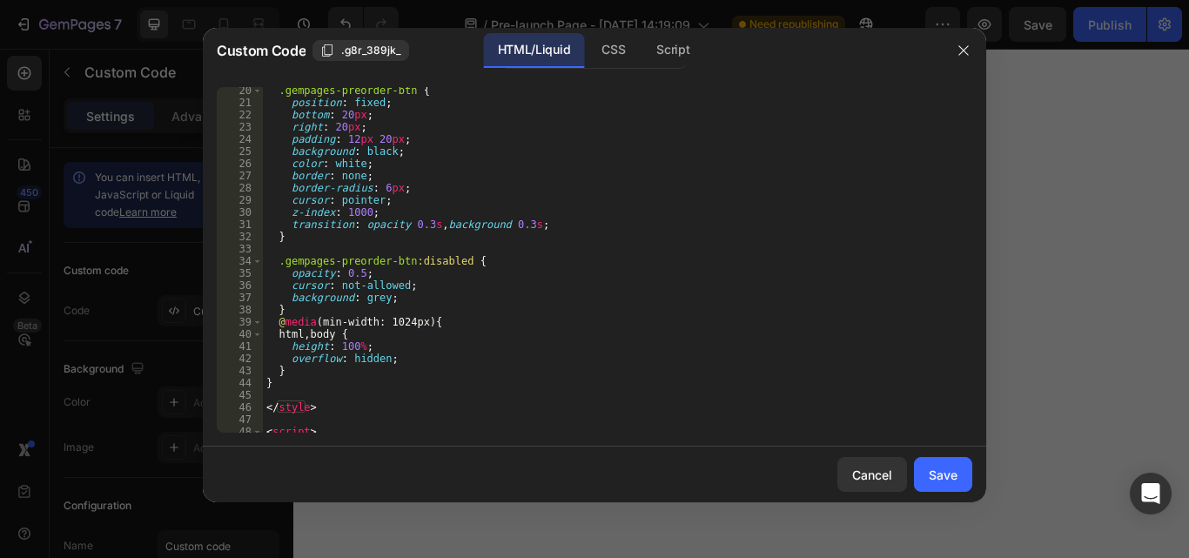
scroll to position [234, 0]
click at [304, 381] on div ".gempages-preorder-btn { position : fixed ; bottom : 20 px ; right : 20 px ; pa…" at bounding box center [611, 269] width 697 height 370
type textarea "}"
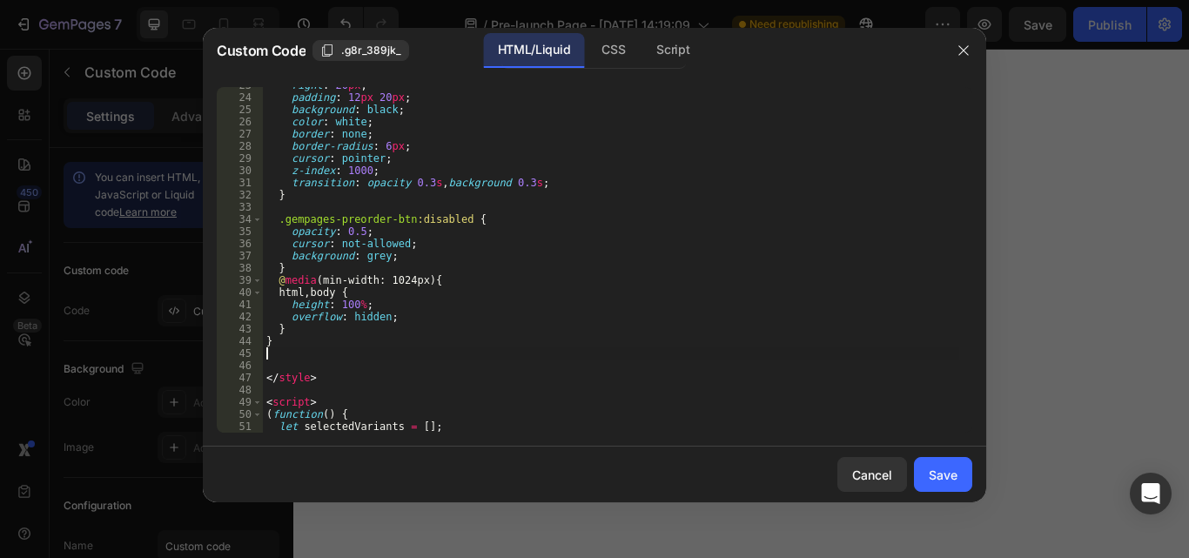
paste textarea
paste textarea "#main_content > div.gps-580177298569822980.gps.gpsi > section"
type textarea "#main_content > div.gps-580177298569822980.gps.gpsi > section {}"
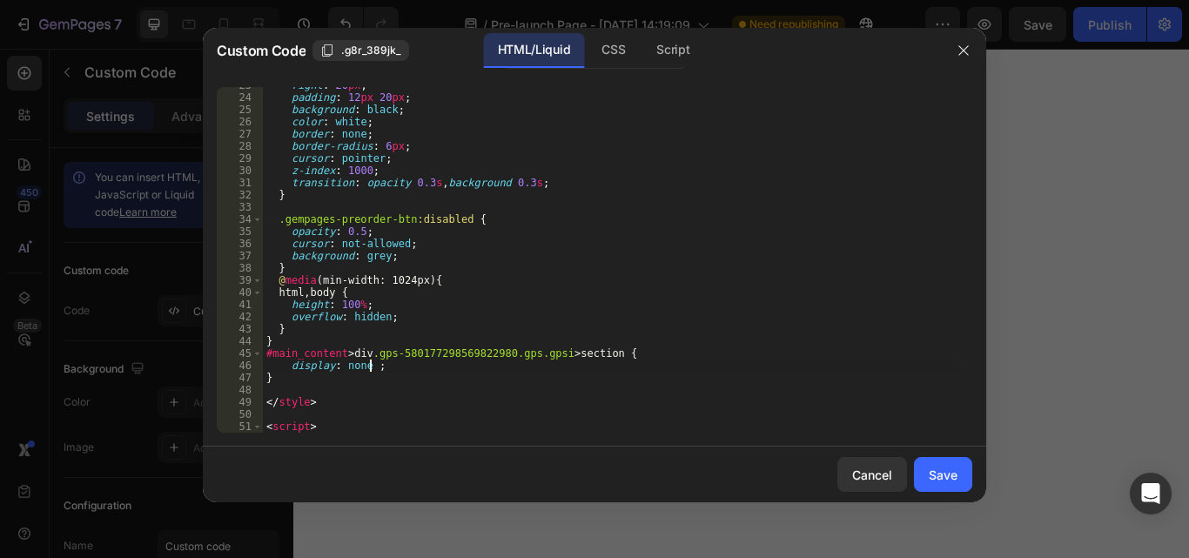
scroll to position [0, 9]
type textarea "display: none !;"
click at [939, 472] on div "Save" at bounding box center [943, 475] width 29 height 18
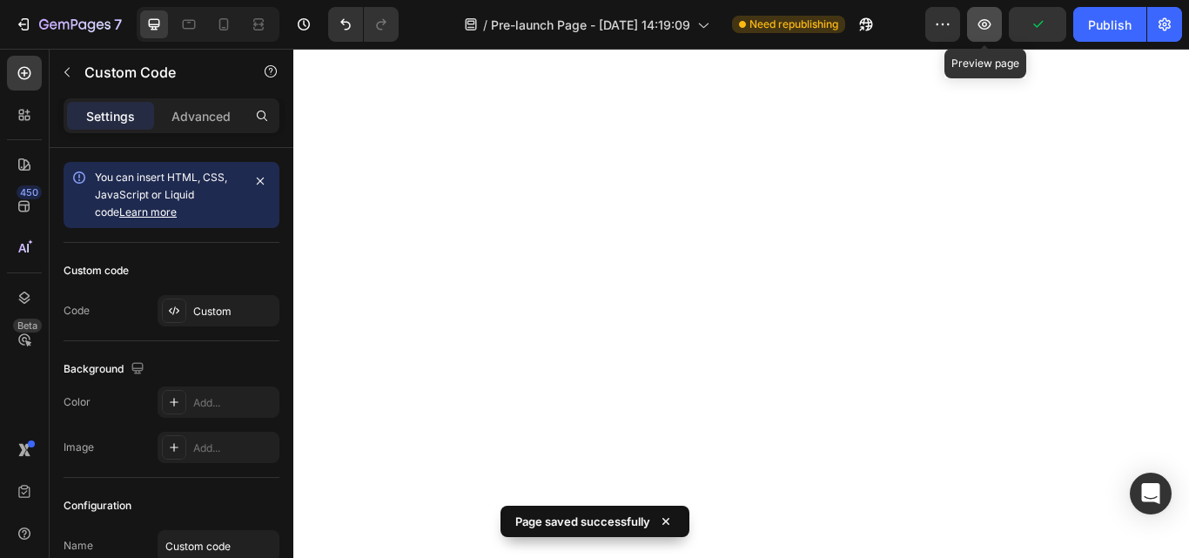
click at [988, 21] on icon "button" at bounding box center [985, 24] width 13 height 10
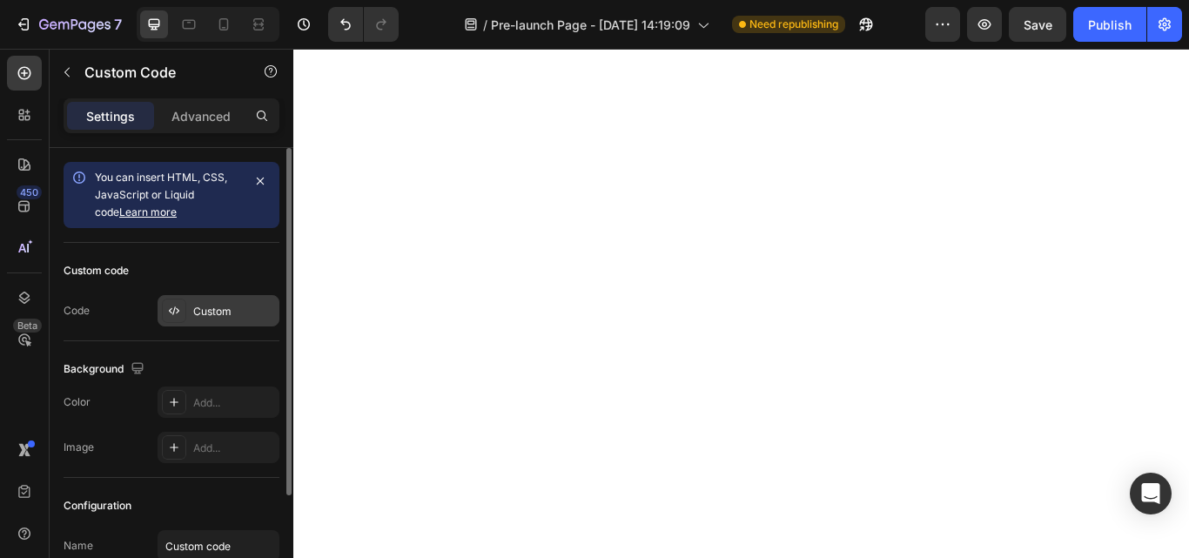
click at [221, 306] on div "Custom" at bounding box center [234, 312] width 82 height 16
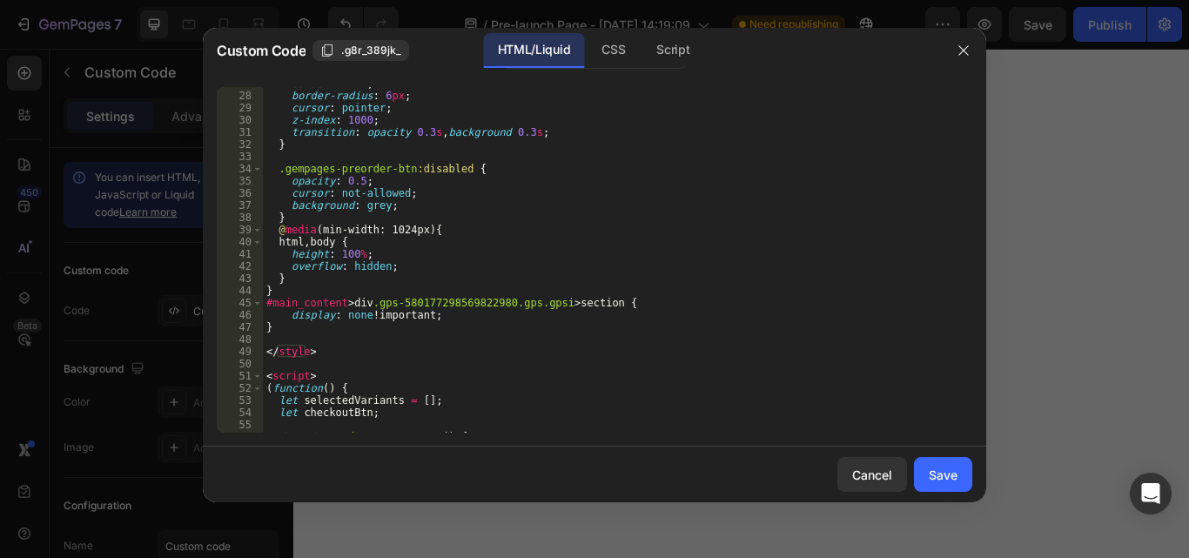
scroll to position [327, 0]
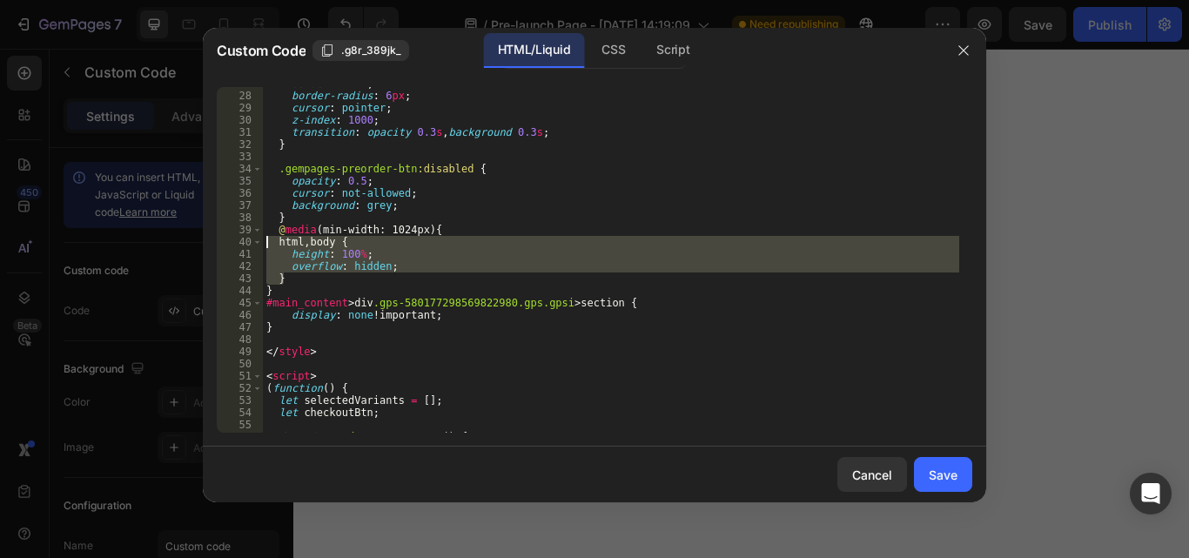
drag, startPoint x: 301, startPoint y: 274, endPoint x: 266, endPoint y: 248, distance: 43.5
click at [266, 248] on div "border : none ; border-radius : 6 px ; cursor : pointer ; z-index : 1000 ; tran…" at bounding box center [611, 262] width 697 height 370
type textarea "/*html, body {*/ /* height: 100%;*/"
click at [936, 468] on div "Save" at bounding box center [943, 475] width 29 height 18
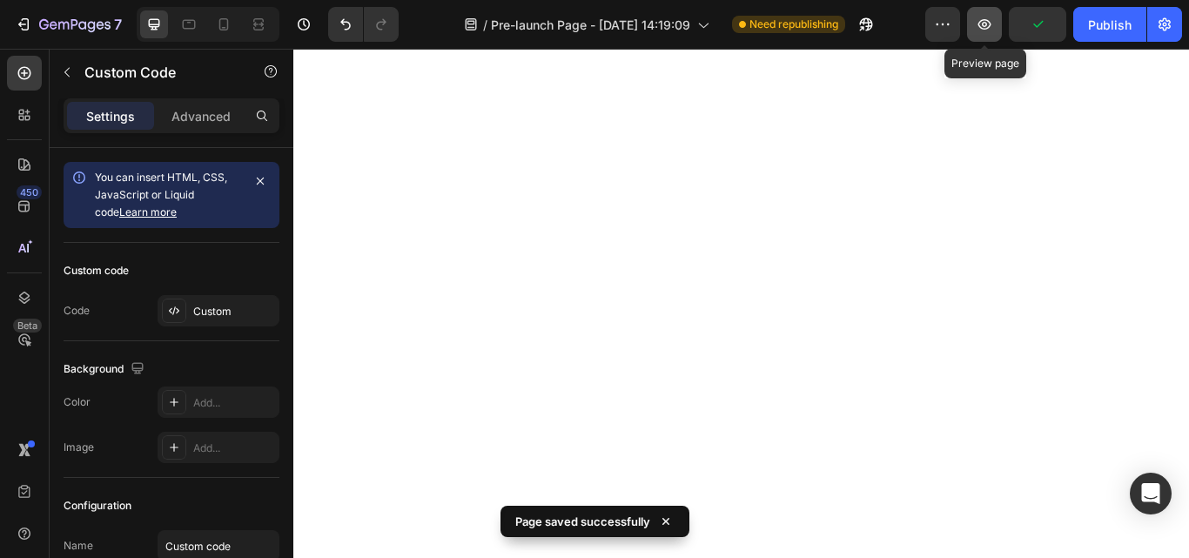
click at [980, 24] on icon "button" at bounding box center [985, 24] width 13 height 10
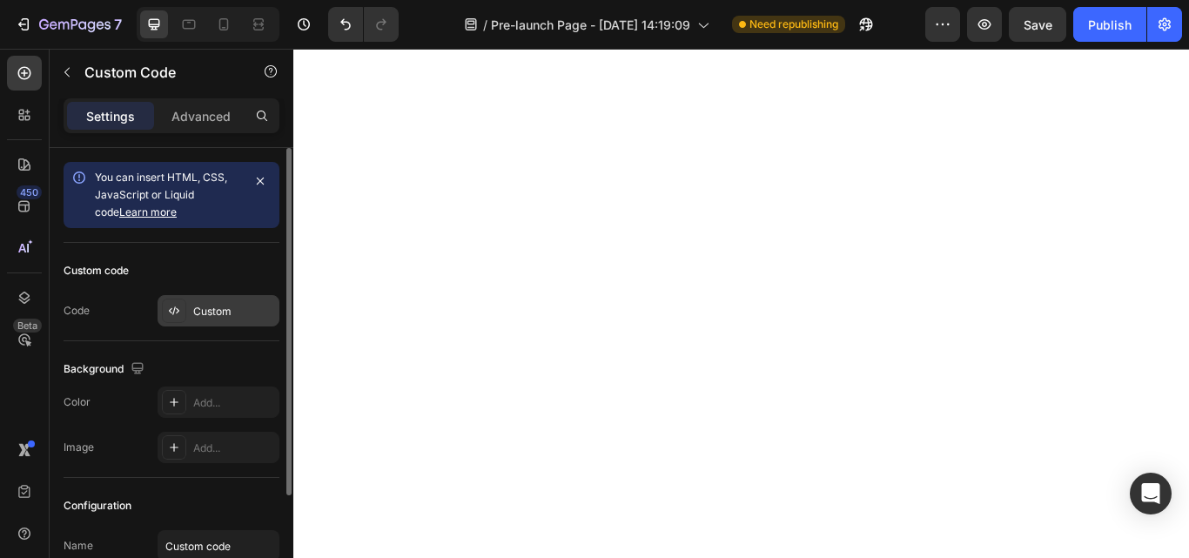
click at [224, 307] on div "Custom" at bounding box center [234, 312] width 82 height 16
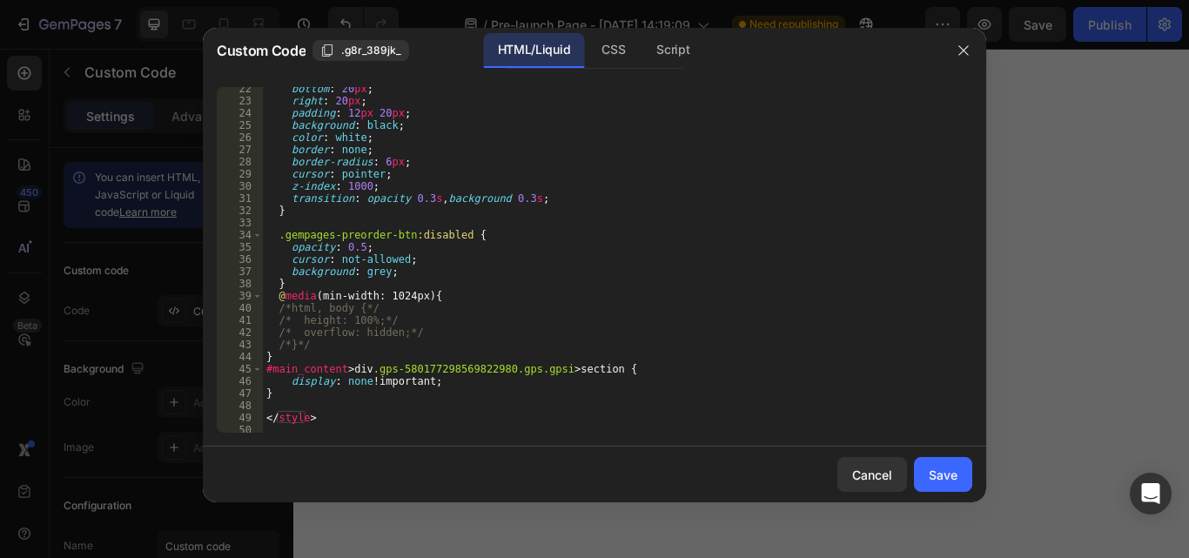
scroll to position [268, 0]
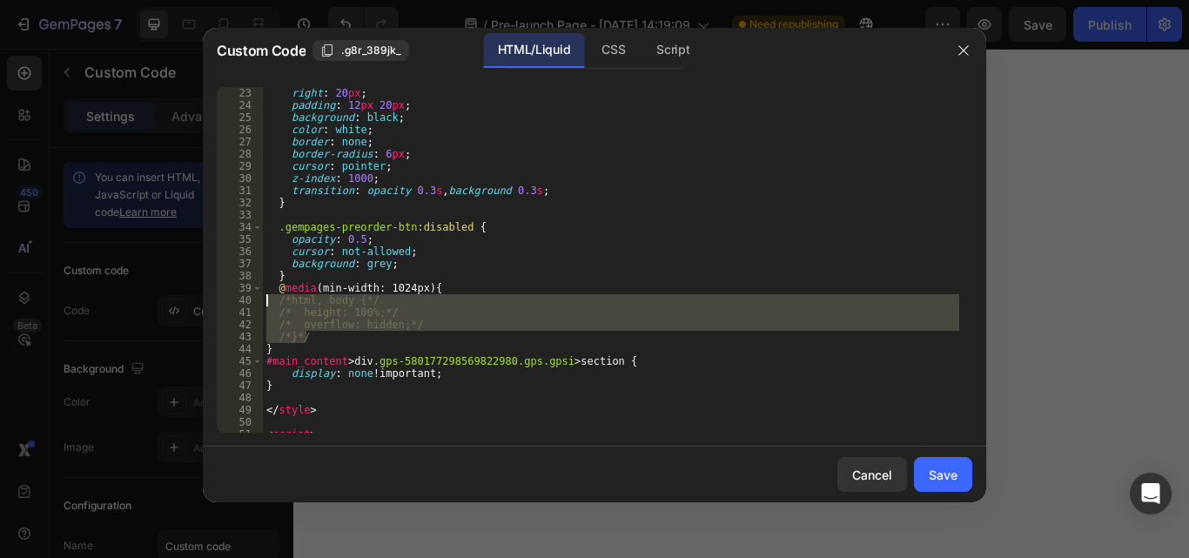
drag, startPoint x: 323, startPoint y: 338, endPoint x: 261, endPoint y: 303, distance: 71.0
click at [261, 303] on div "/*}*/ 23 24 25 26 27 28 29 30 31 32 33 34 35 36 37 38 39 40 41 42 43 44 45 46 4…" at bounding box center [595, 260] width 756 height 346
click at [556, 342] on div "right : 20 px ; padding : 12 px 20 px ; background : black ; color : white ; bo…" at bounding box center [611, 260] width 697 height 346
type textarea "}"
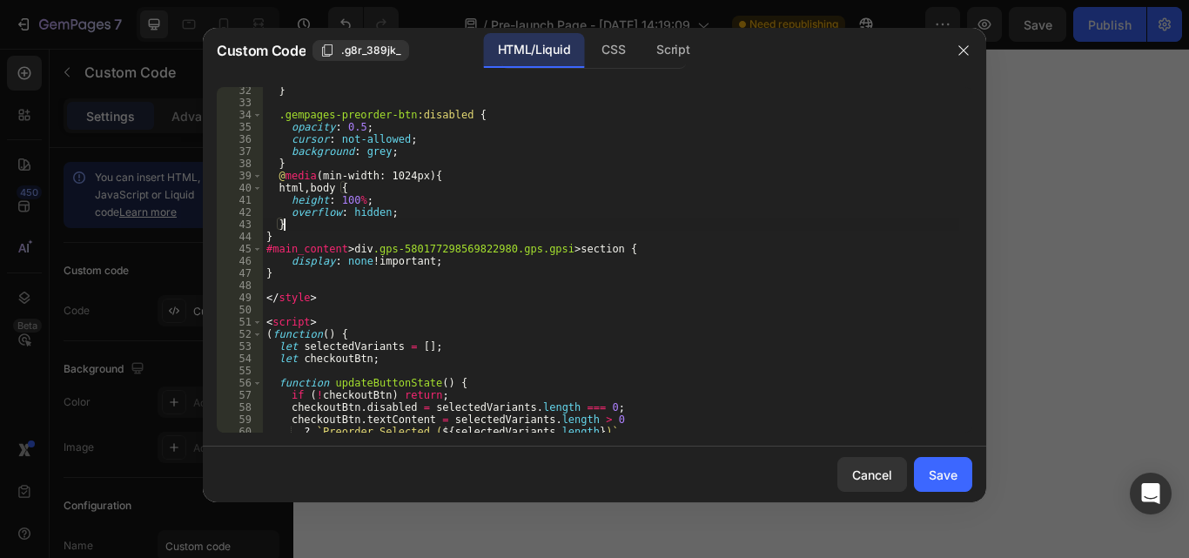
scroll to position [383, 0]
click at [936, 468] on div "Save" at bounding box center [943, 475] width 29 height 18
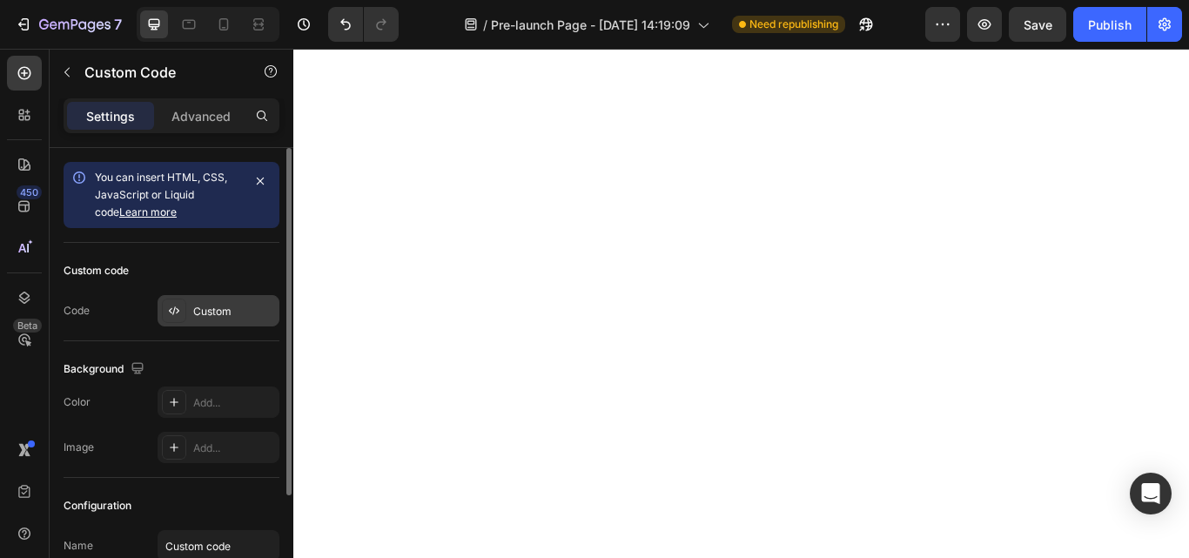
click at [242, 307] on div "Custom" at bounding box center [234, 312] width 82 height 16
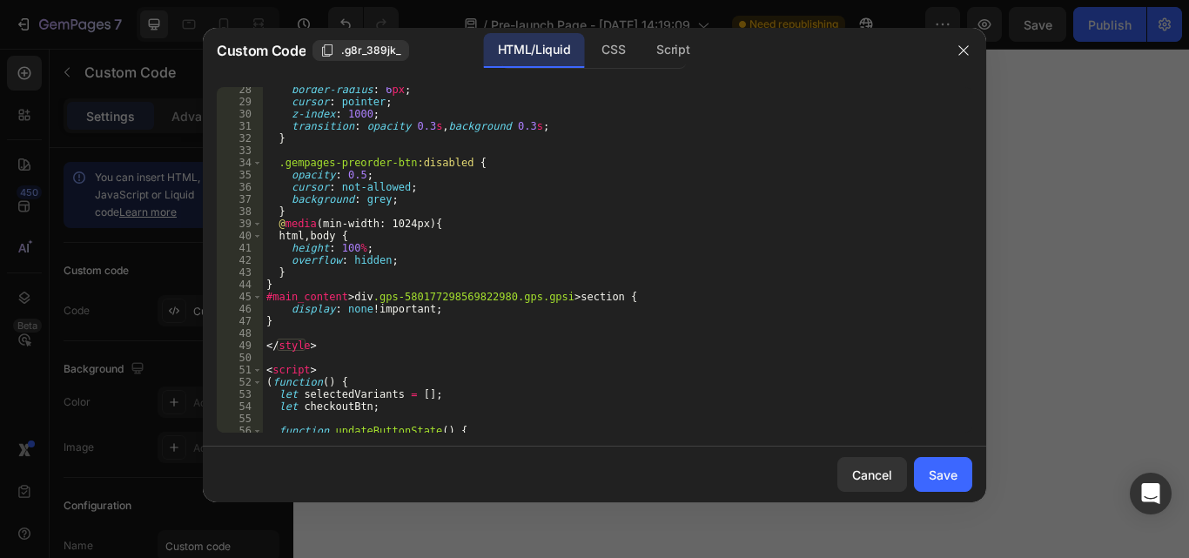
scroll to position [333, 0]
click at [620, 299] on div "border-radius : 6 px ; cursor : pointer ; z-index : 1000 ; transition : opacity…" at bounding box center [611, 269] width 697 height 370
paste textarea "body > div.gp-preview-toolbar"
type textarea "#main_content > div.gps-580177298569822980.gps.gpsi > section, body > div.gp-pr…"
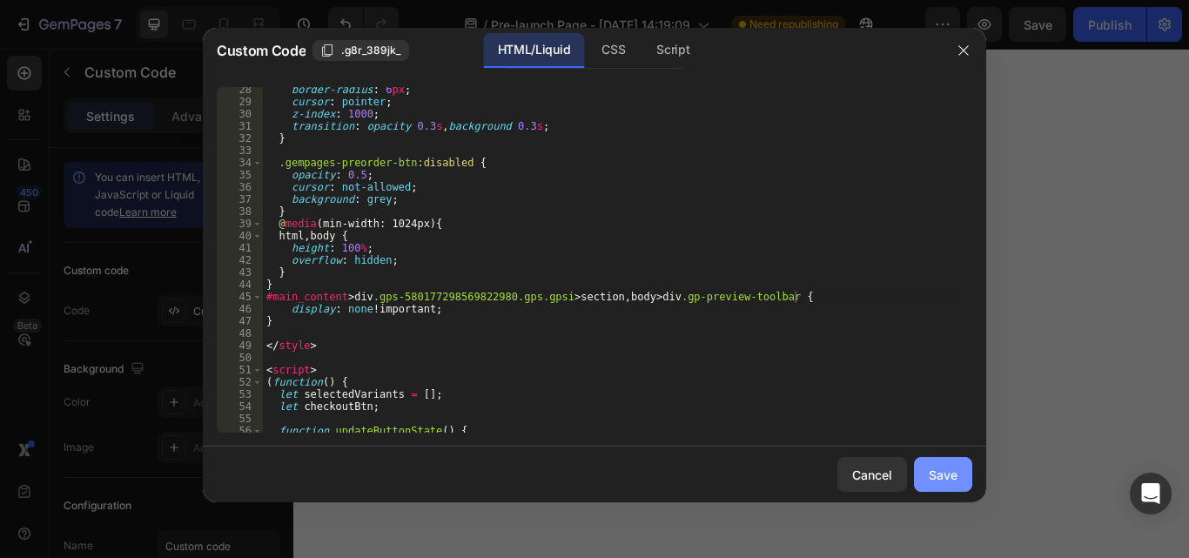
click at [924, 467] on button "Save" at bounding box center [943, 474] width 58 height 35
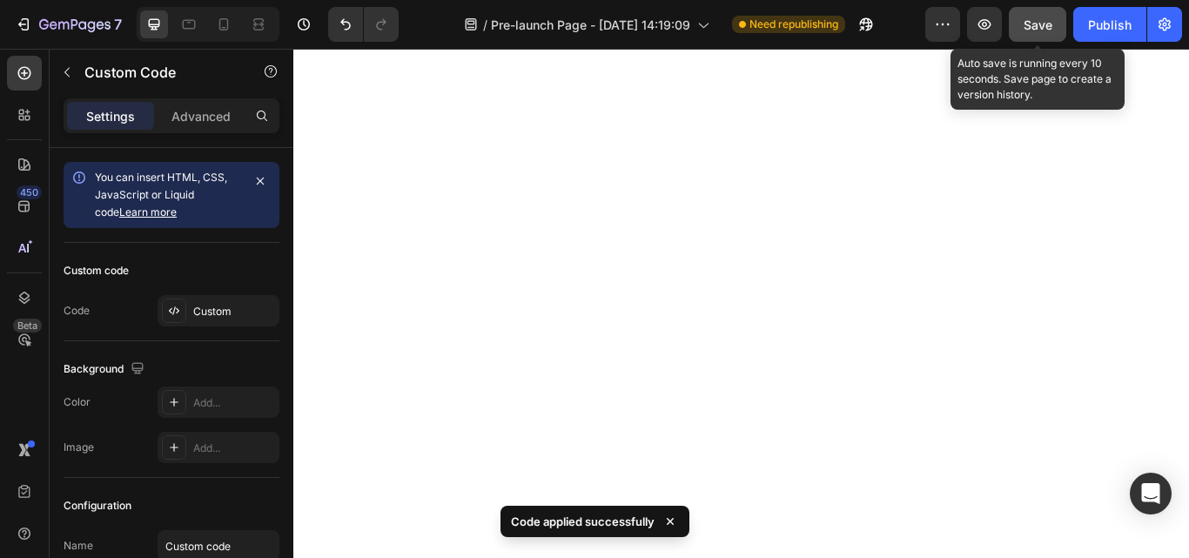
click at [1044, 30] on span "Save" at bounding box center [1038, 24] width 29 height 15
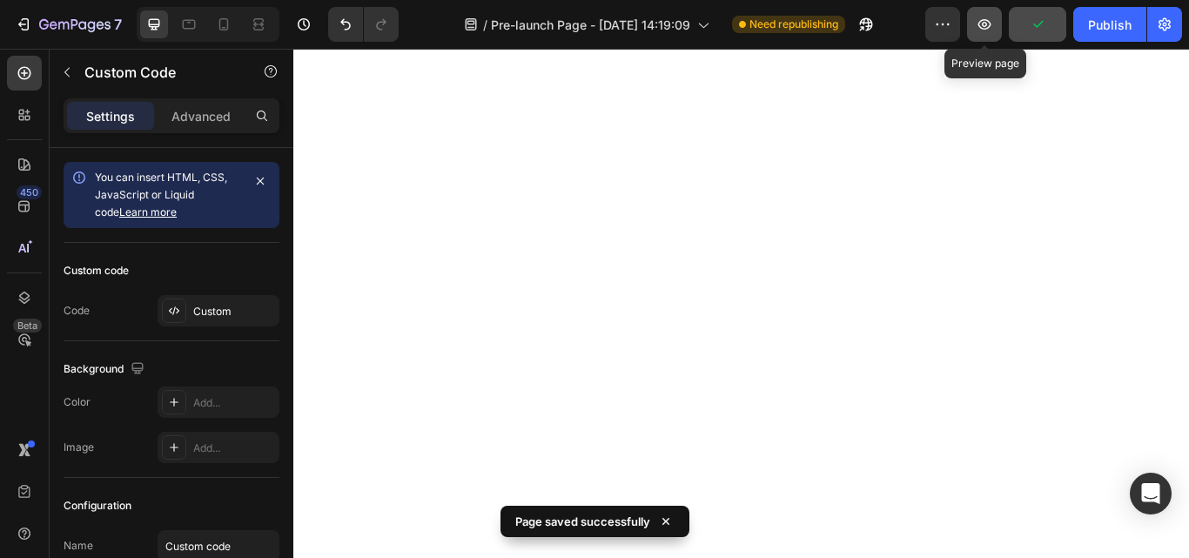
click at [989, 28] on icon "button" at bounding box center [985, 24] width 13 height 10
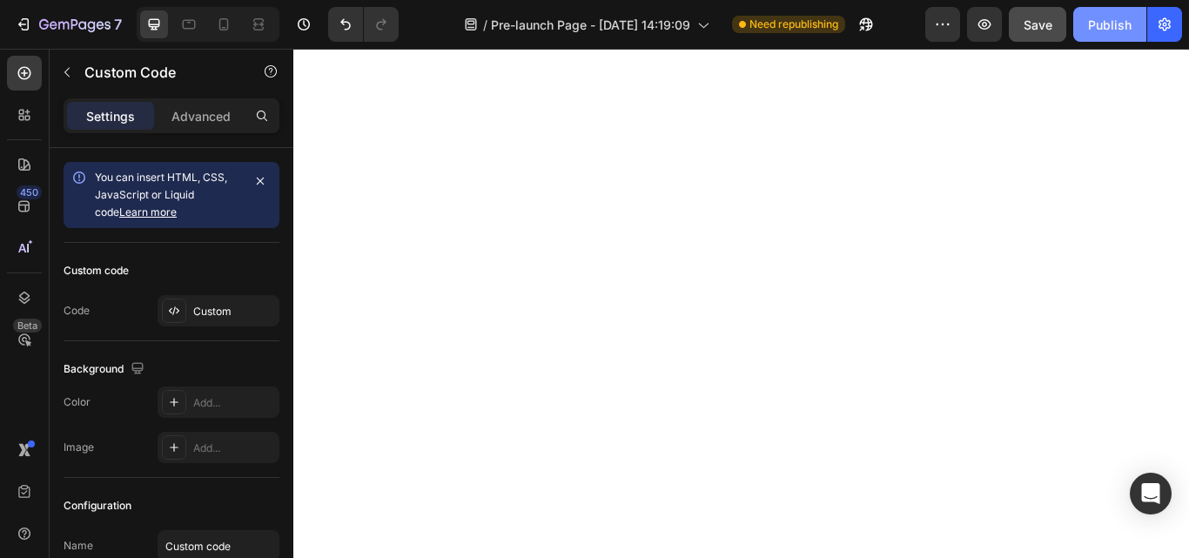
click at [1108, 20] on div "Publish" at bounding box center [1110, 25] width 44 height 18
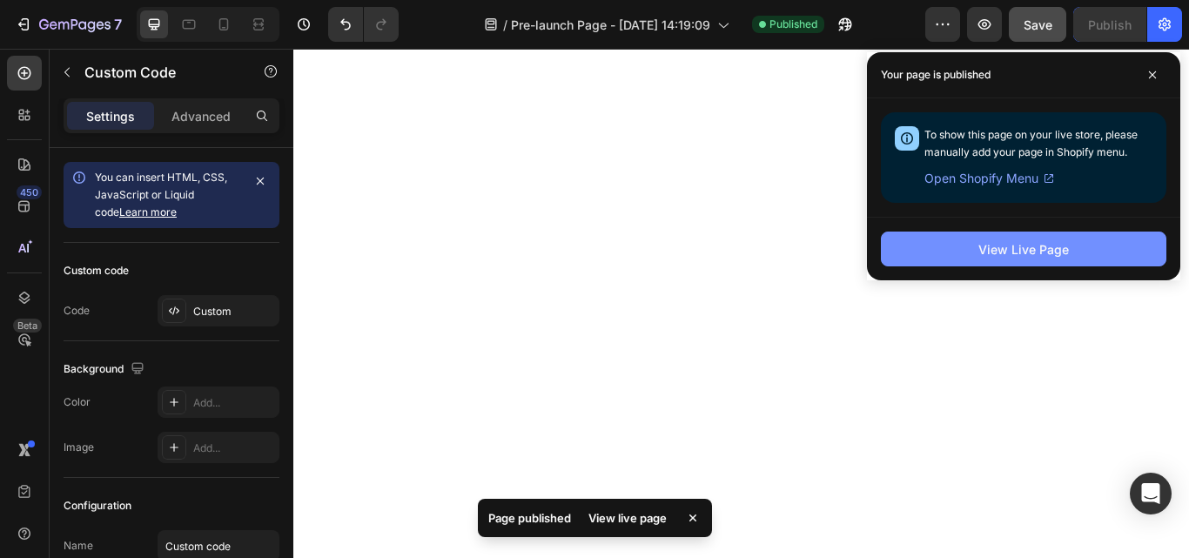
click at [914, 244] on button "View Live Page" at bounding box center [1024, 249] width 286 height 35
